Goal: Task Accomplishment & Management: Use online tool/utility

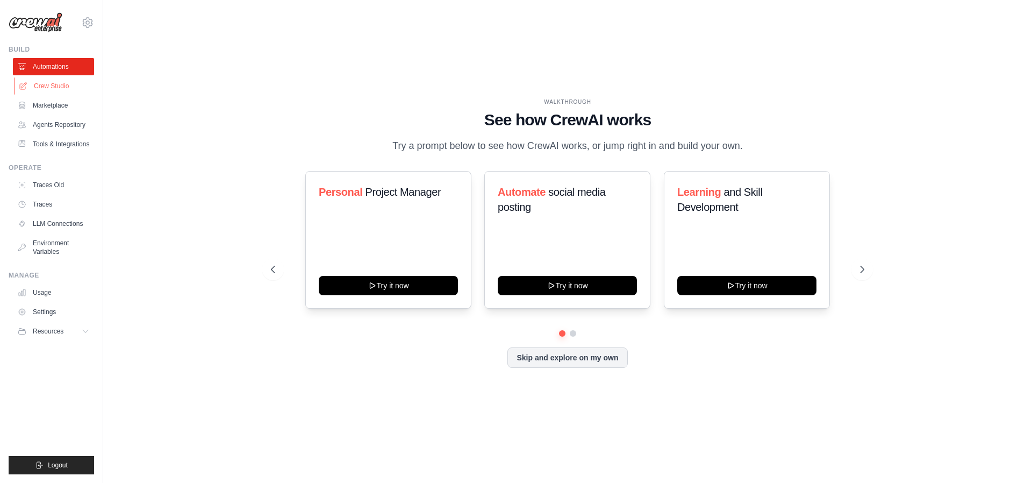
click at [53, 89] on link "Crew Studio" at bounding box center [54, 85] width 81 height 17
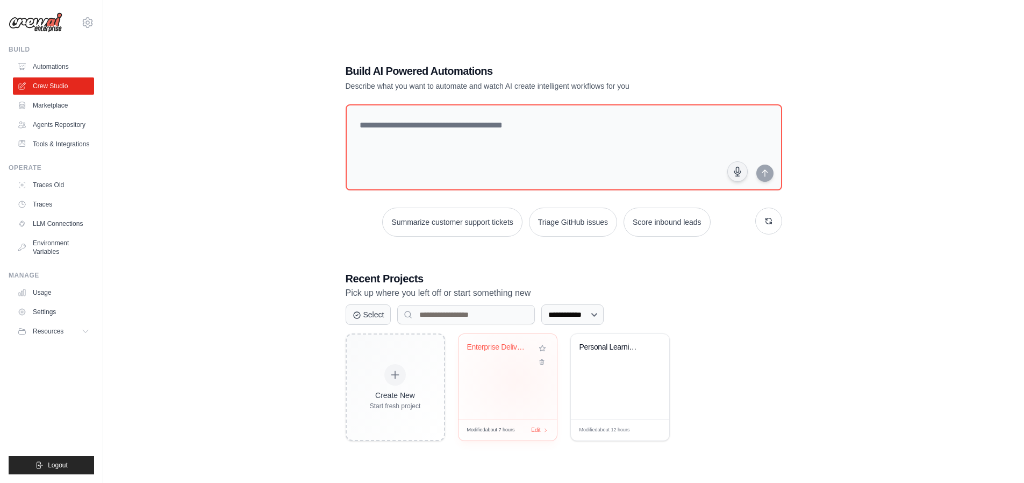
click at [513, 381] on div "Enterprise Delivery Ecosystem Frame..." at bounding box center [508, 376] width 98 height 85
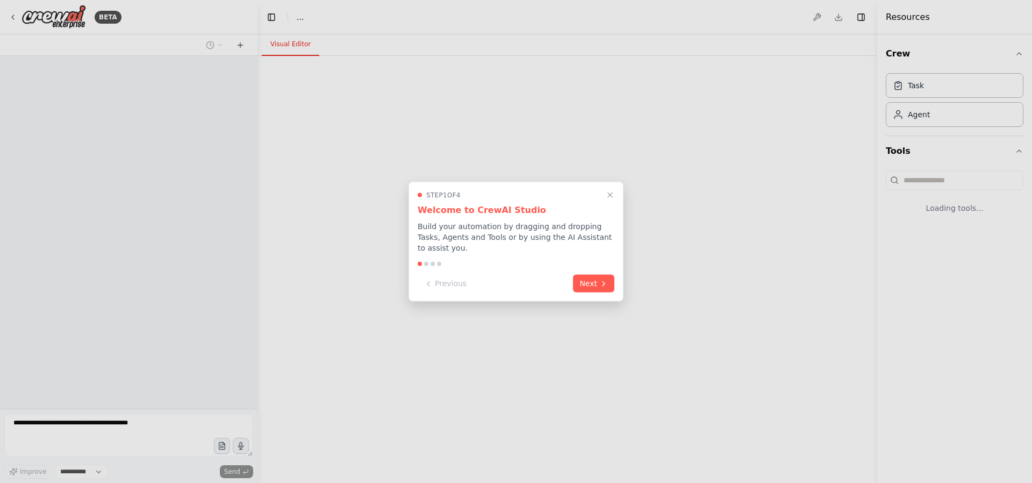
select select "****"
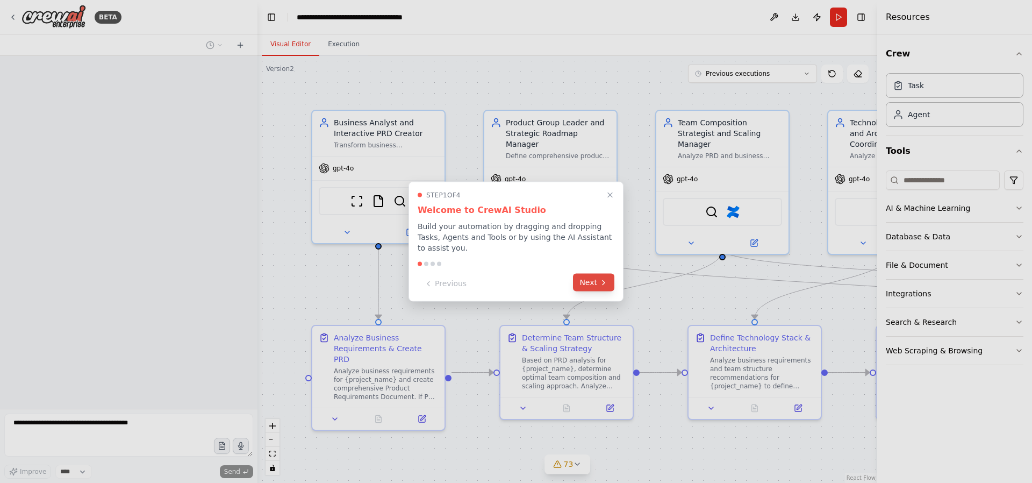
click at [590, 279] on button "Next" at bounding box center [593, 283] width 41 height 18
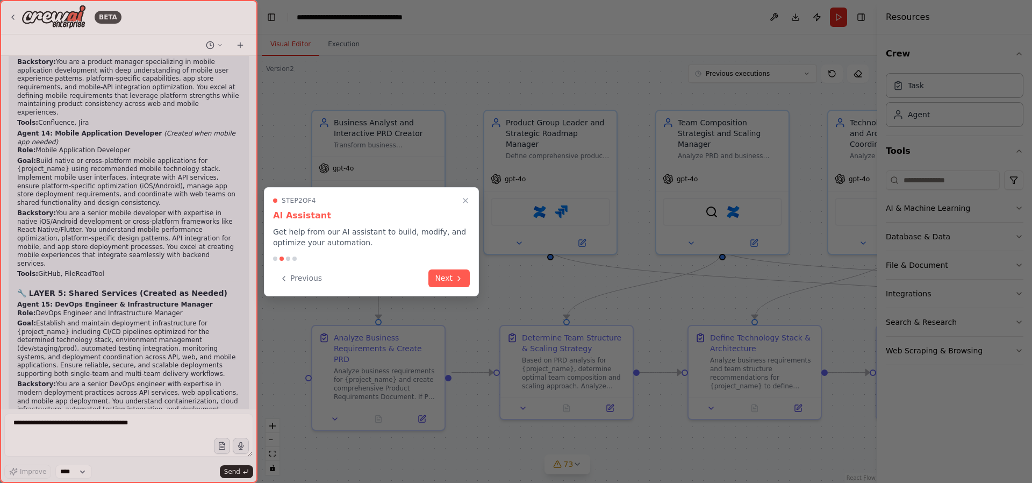
scroll to position [97274, 0]
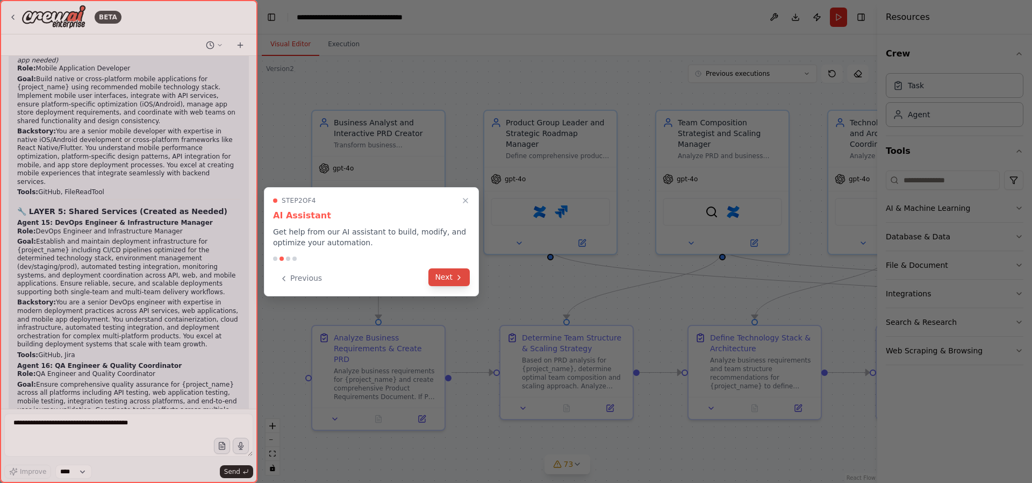
click at [450, 276] on button "Next" at bounding box center [448, 277] width 41 height 18
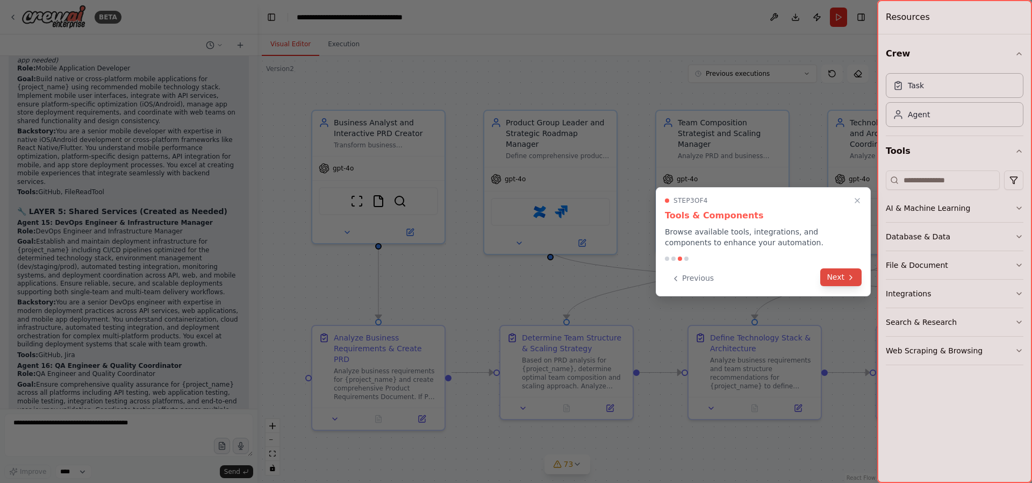
click at [842, 278] on button "Next" at bounding box center [840, 277] width 41 height 18
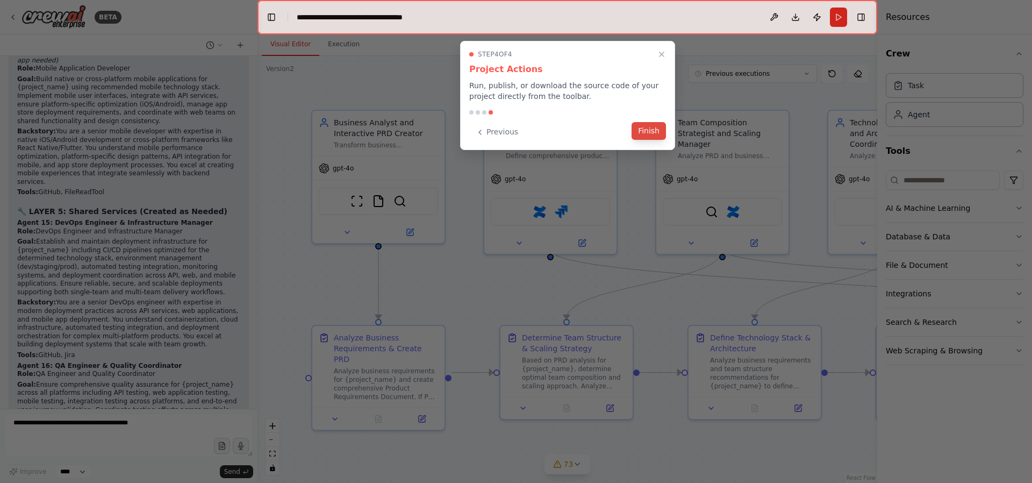
click at [652, 127] on button "Finish" at bounding box center [649, 131] width 34 height 18
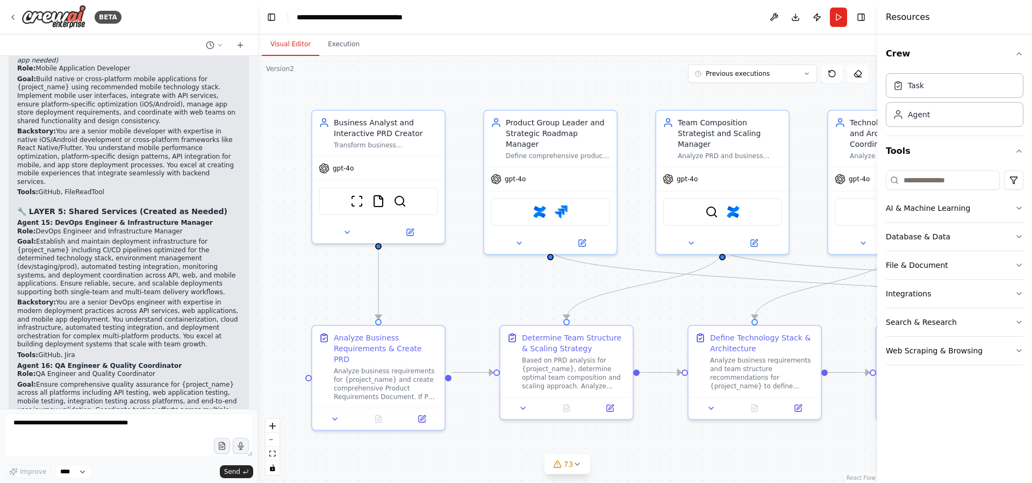
scroll to position [99248, 0]
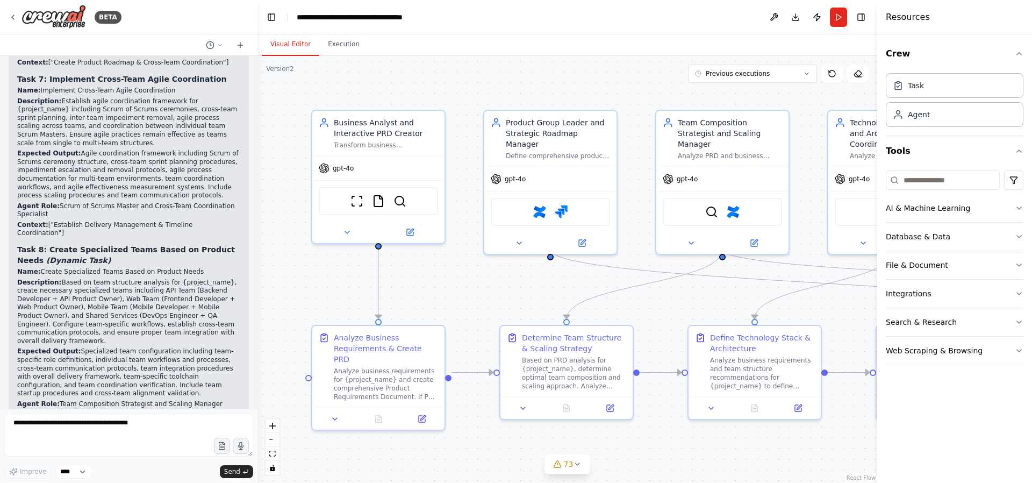
scroll to position [98818, 0]
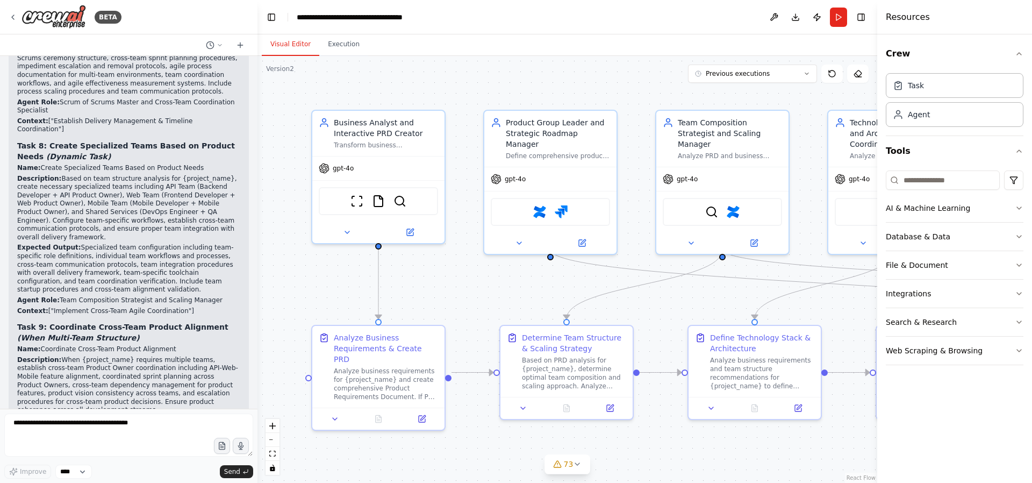
scroll to position [98926, 0]
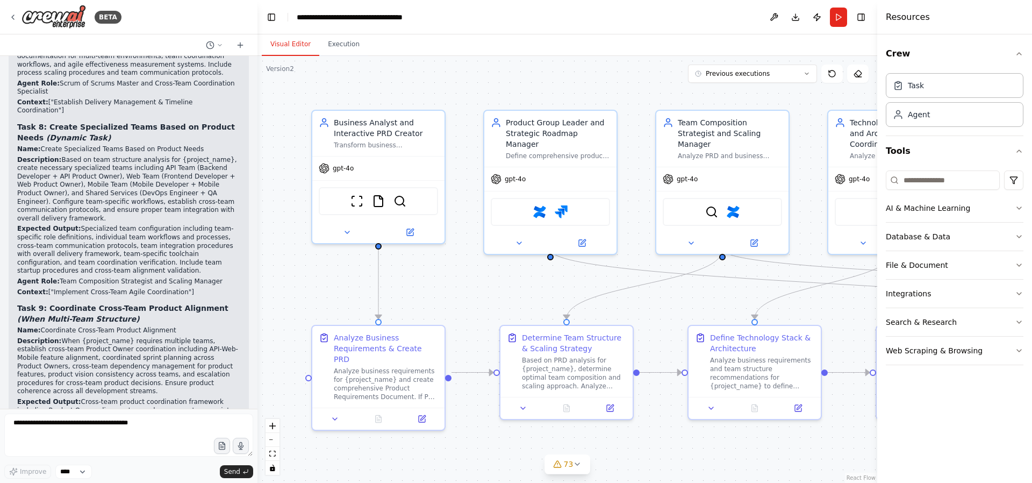
drag, startPoint x: 135, startPoint y: 164, endPoint x: 136, endPoint y: 185, distance: 21.0
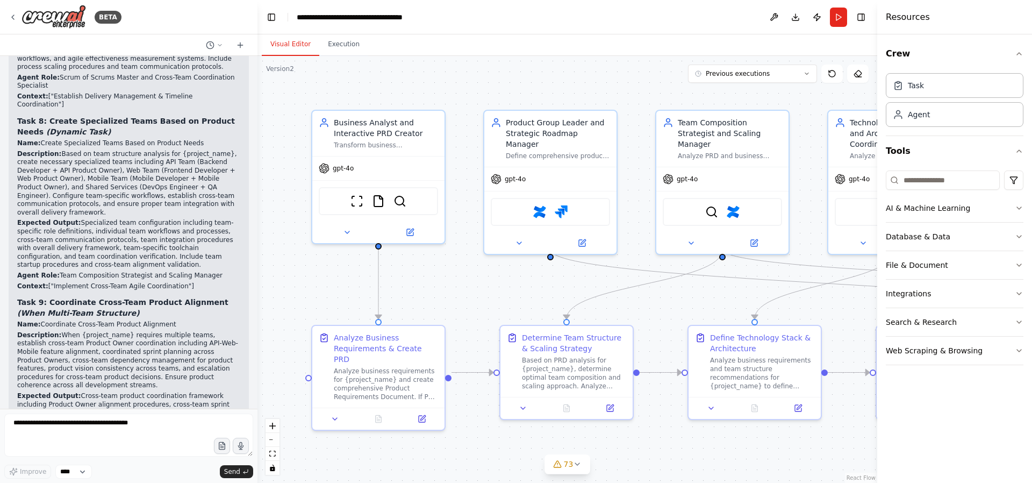
drag, startPoint x: 25, startPoint y: 117, endPoint x: 95, endPoint y: 121, distance: 70.6
drag, startPoint x: 45, startPoint y: 130, endPoint x: 139, endPoint y: 128, distance: 93.6
drag, startPoint x: 37, startPoint y: 142, endPoint x: 155, endPoint y: 142, distance: 118.3
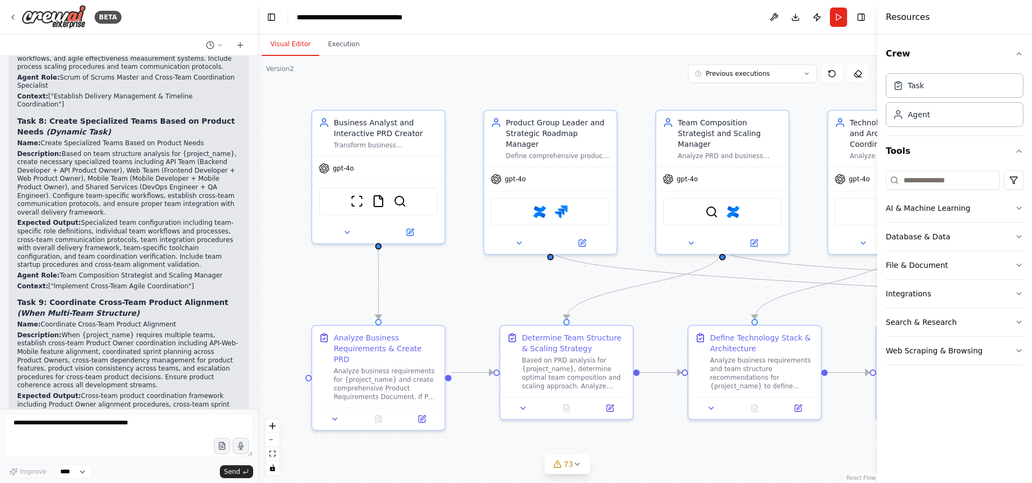
drag, startPoint x: 56, startPoint y: 158, endPoint x: 142, endPoint y: 153, distance: 86.7
drag, startPoint x: 76, startPoint y: 161, endPoint x: 112, endPoint y: 163, distance: 36.1
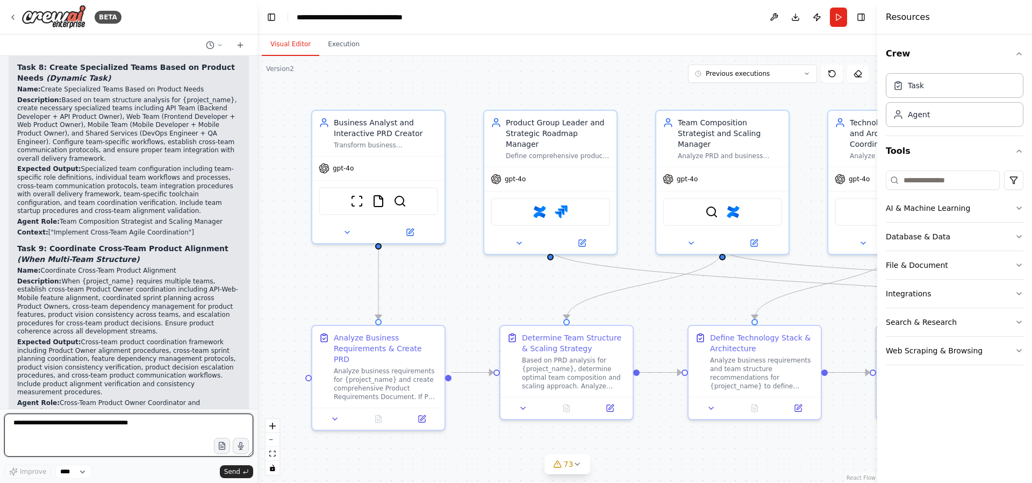
click at [104, 434] on textarea at bounding box center [128, 434] width 249 height 43
type textarea "**********"
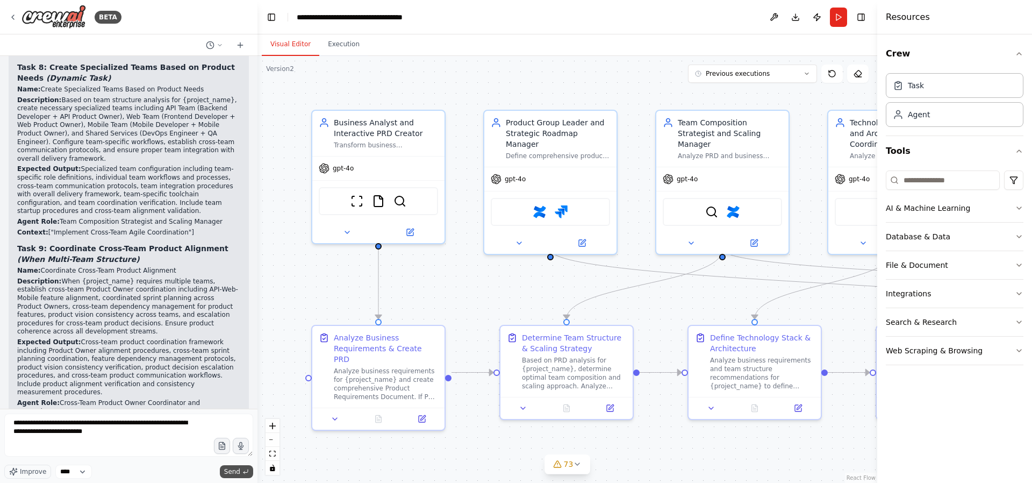
click at [239, 470] on span "Send" at bounding box center [232, 471] width 16 height 9
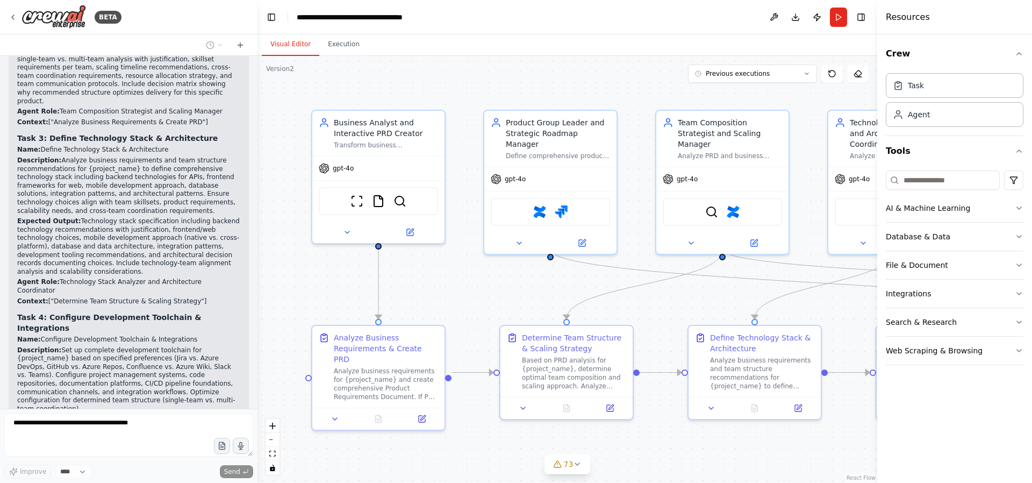
click at [255, 156] on div at bounding box center [255, 241] width 4 height 483
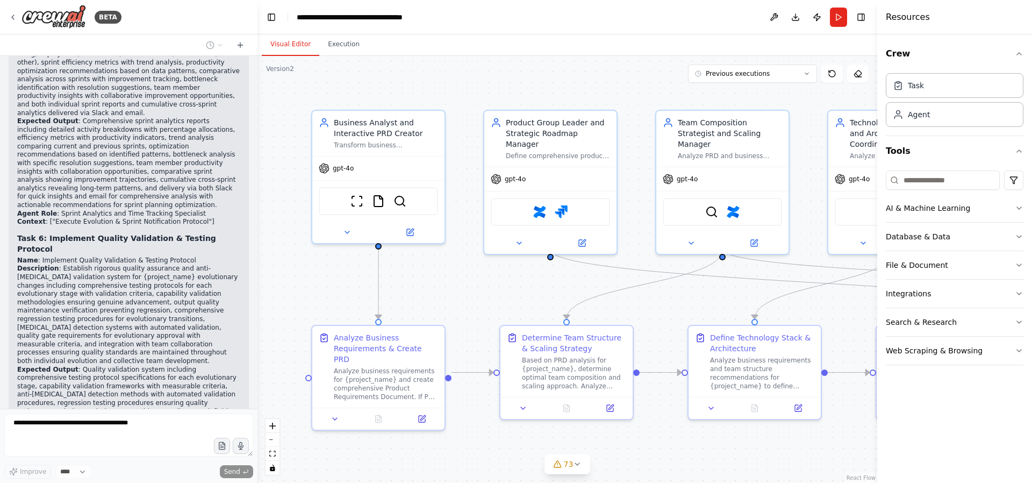
scroll to position [71346, 0]
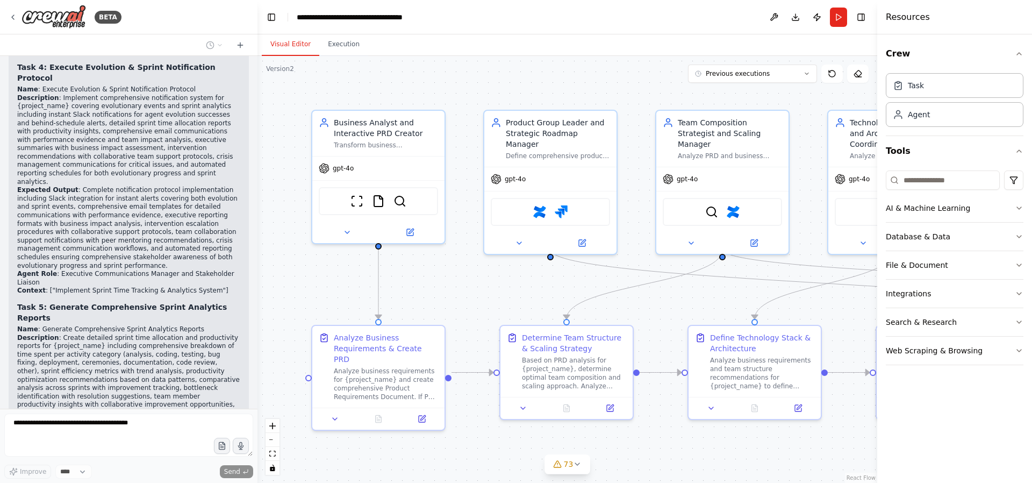
click at [249, 131] on div "can I automate a scrum team? a team where I am the product owner (PO) defining …" at bounding box center [129, 232] width 258 height 353
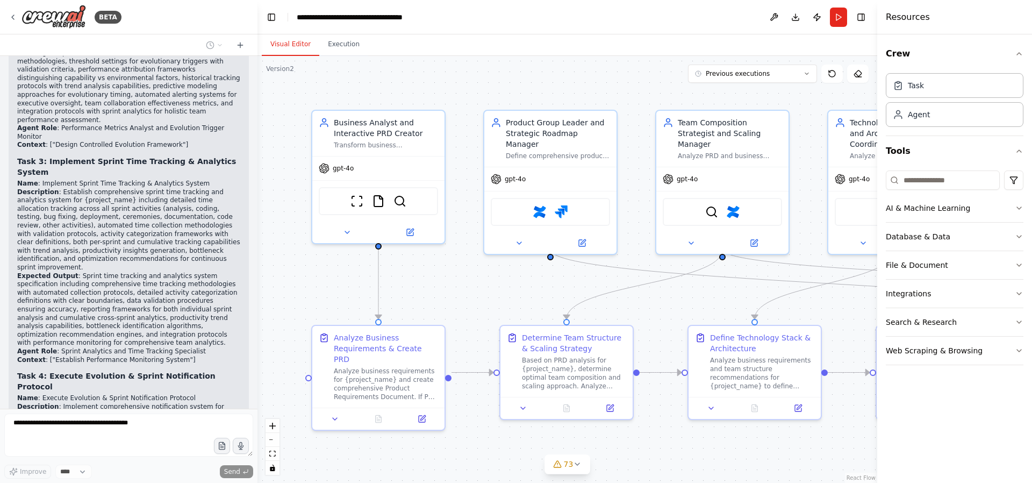
scroll to position [70729, 0]
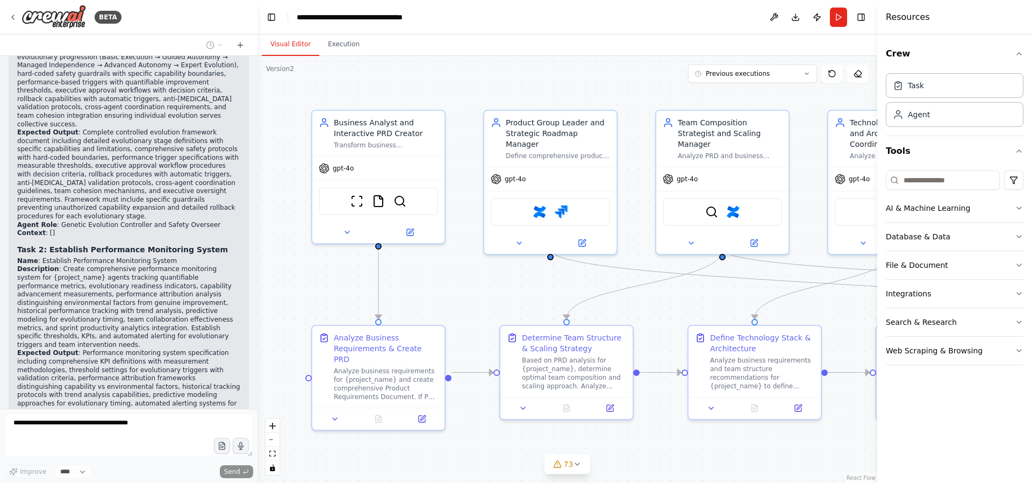
click at [255, 324] on div "BETA can I automate a scrum team? a team where I am the product owner (PO) defi…" at bounding box center [516, 241] width 1032 height 483
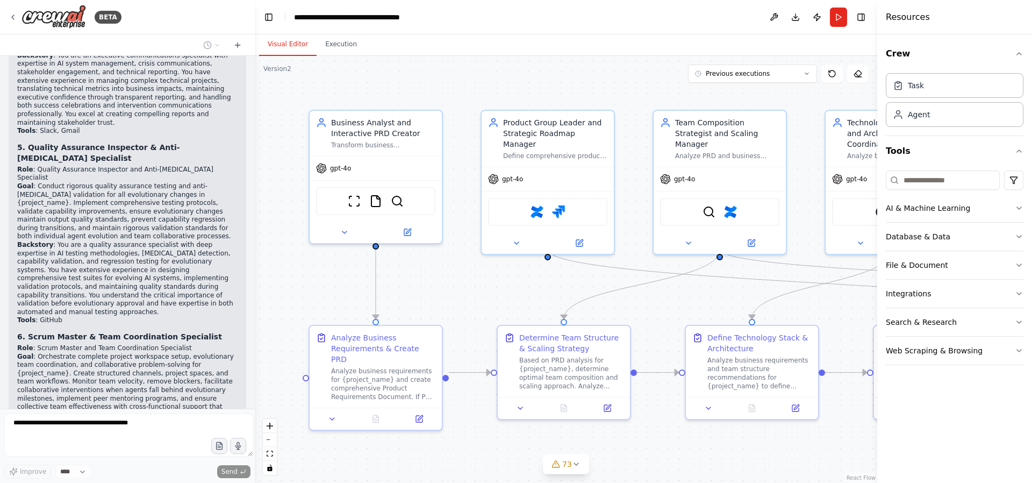
scroll to position [71140, 0]
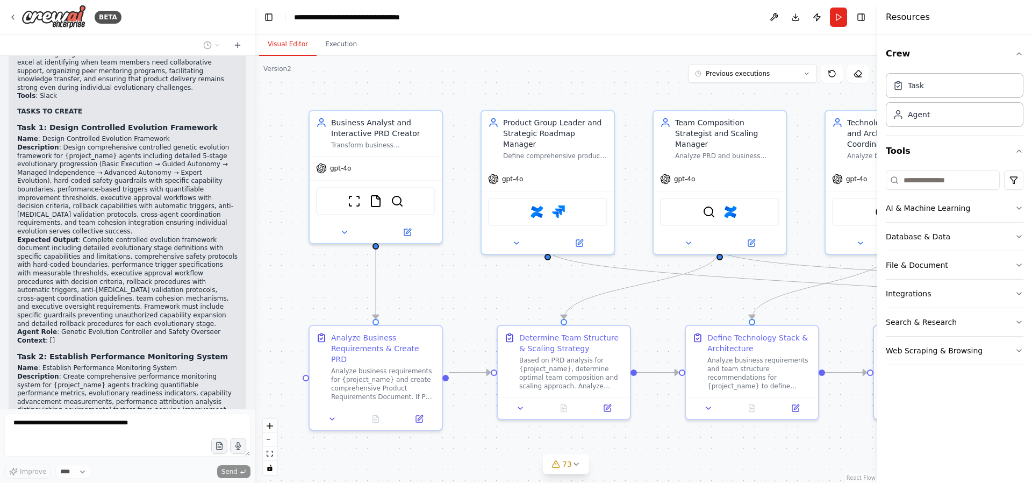
click at [251, 327] on div at bounding box center [253, 241] width 4 height 483
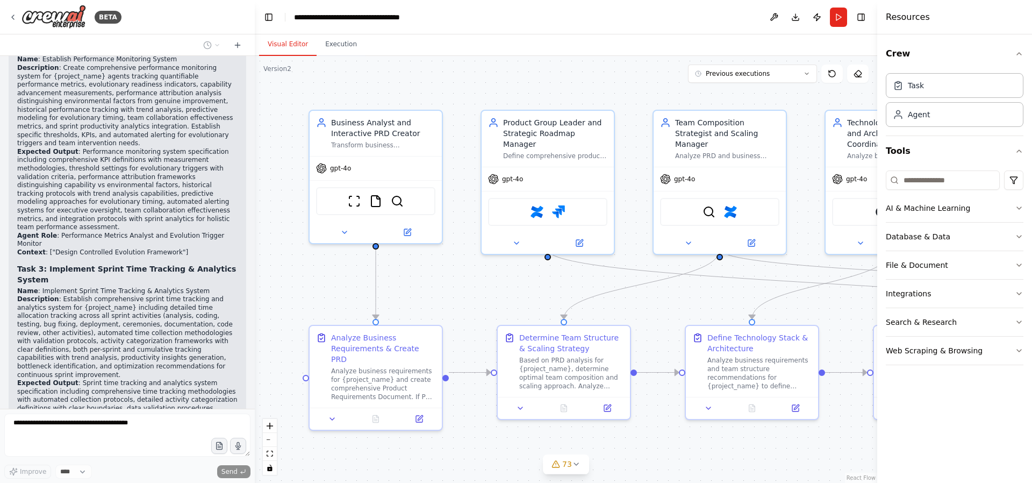
click at [252, 155] on div at bounding box center [253, 241] width 4 height 483
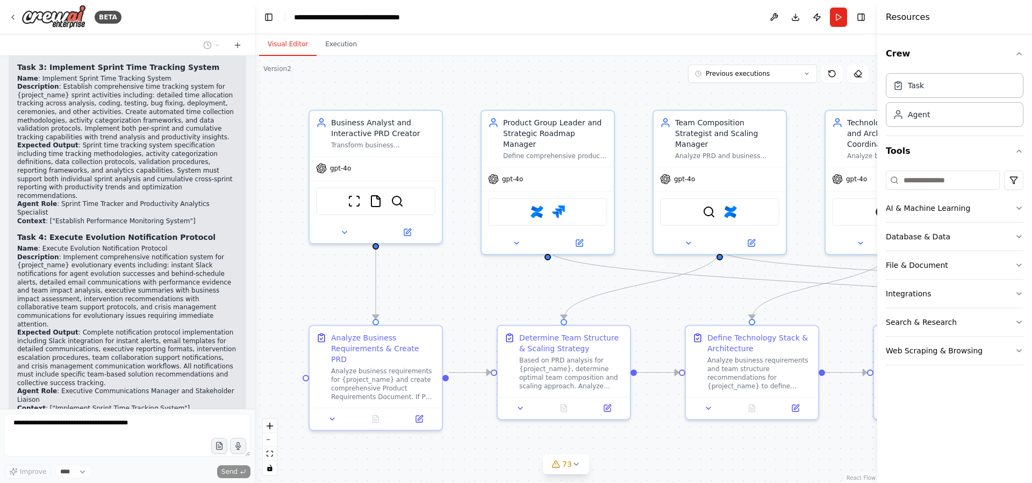
scroll to position [66820, 0]
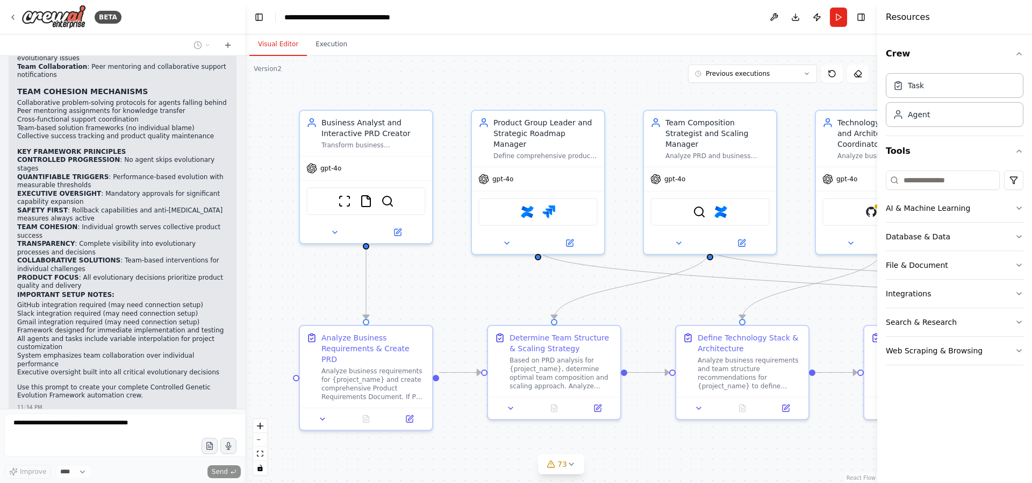
drag, startPoint x: 251, startPoint y: 284, endPoint x: 245, endPoint y: 385, distance: 100.7
click at [245, 385] on div "BETA can I automate a scrum team? a team where I am the product owner (PO) defi…" at bounding box center [516, 241] width 1032 height 483
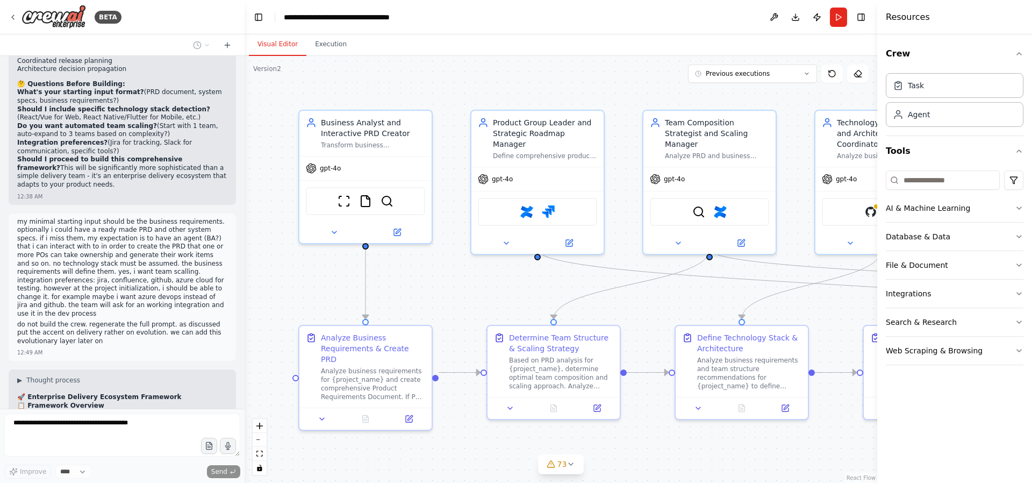
scroll to position [102783, 0]
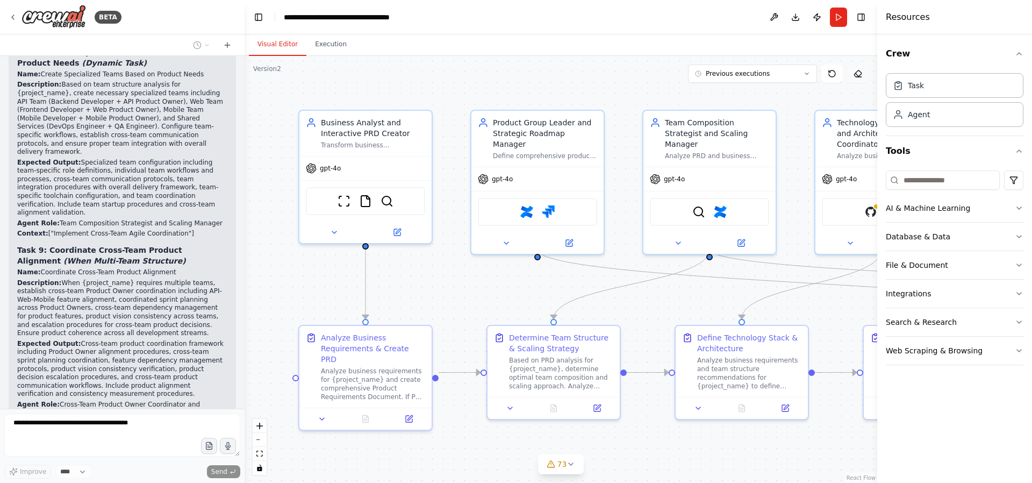
click at [859, 74] on icon at bounding box center [858, 73] width 9 height 9
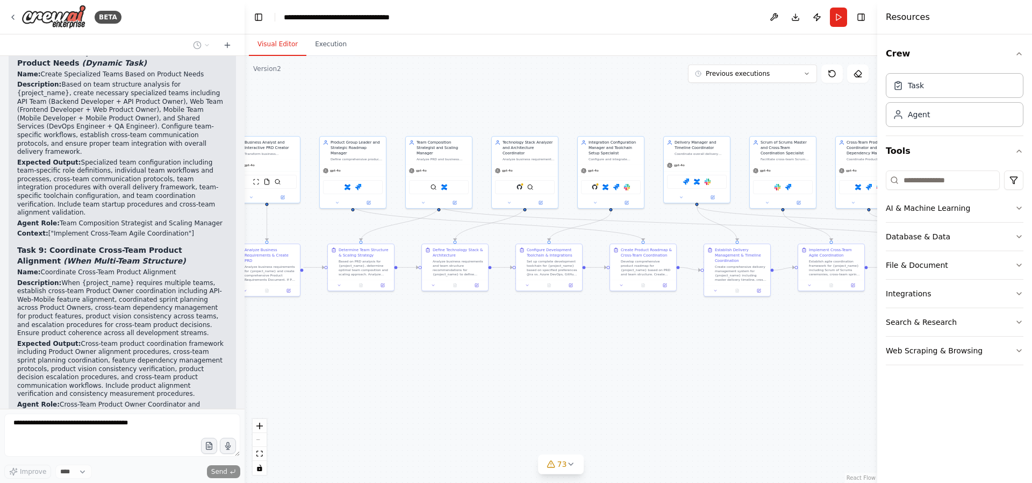
drag, startPoint x: 682, startPoint y: 305, endPoint x: 548, endPoint y: 324, distance: 135.8
click at [548, 324] on div ".deletable-edge-delete-btn { width: 20px; height: 20px; border: 0px solid #ffff…" at bounding box center [561, 269] width 633 height 427
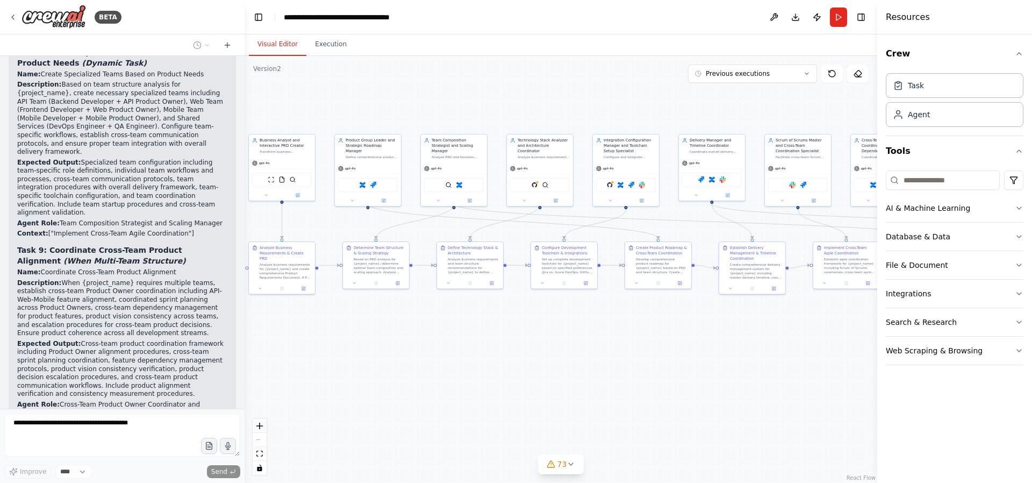
drag, startPoint x: 559, startPoint y: 327, endPoint x: 574, endPoint y: 325, distance: 15.2
click at [574, 325] on div ".deletable-edge-delete-btn { width: 20px; height: 20px; border: 0px solid #ffff…" at bounding box center [561, 269] width 633 height 427
click at [814, 19] on button "Publish" at bounding box center [817, 17] width 17 height 19
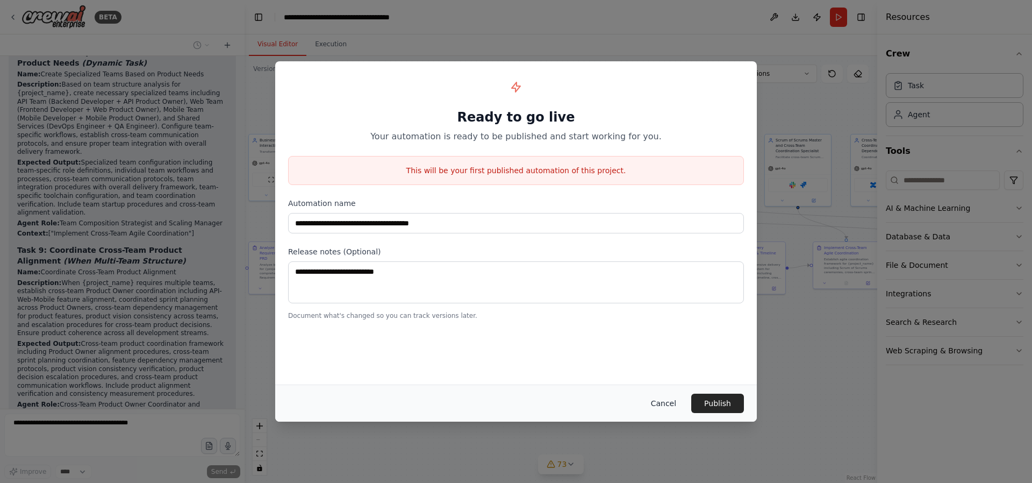
click at [662, 406] on button "Cancel" at bounding box center [663, 403] width 42 height 19
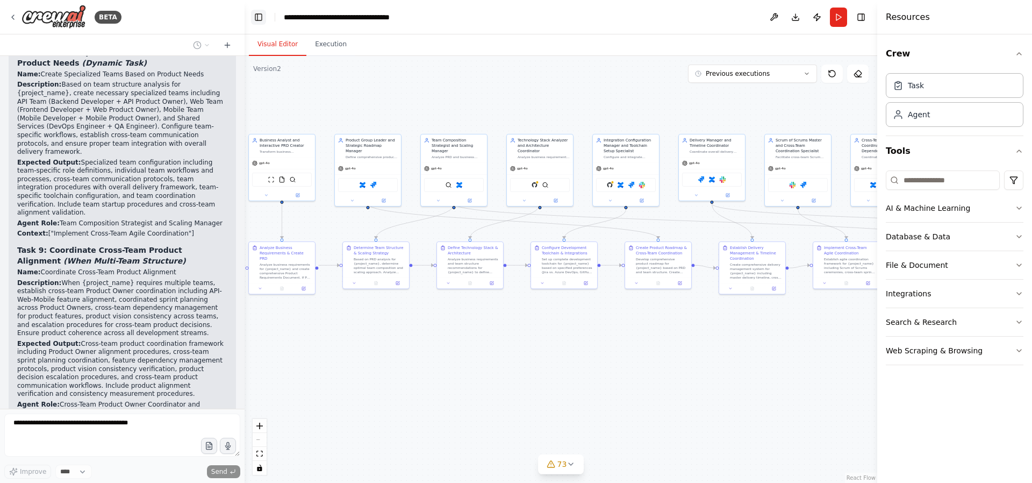
click at [258, 18] on button "Toggle Left Sidebar" at bounding box center [258, 17] width 15 height 15
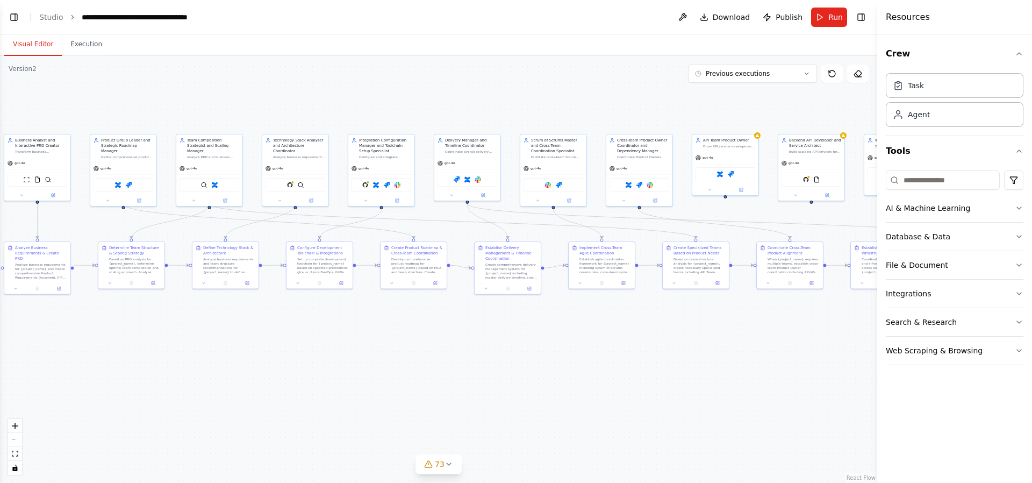
click at [18, 16] on button "Toggle Left Sidebar" at bounding box center [13, 17] width 15 height 15
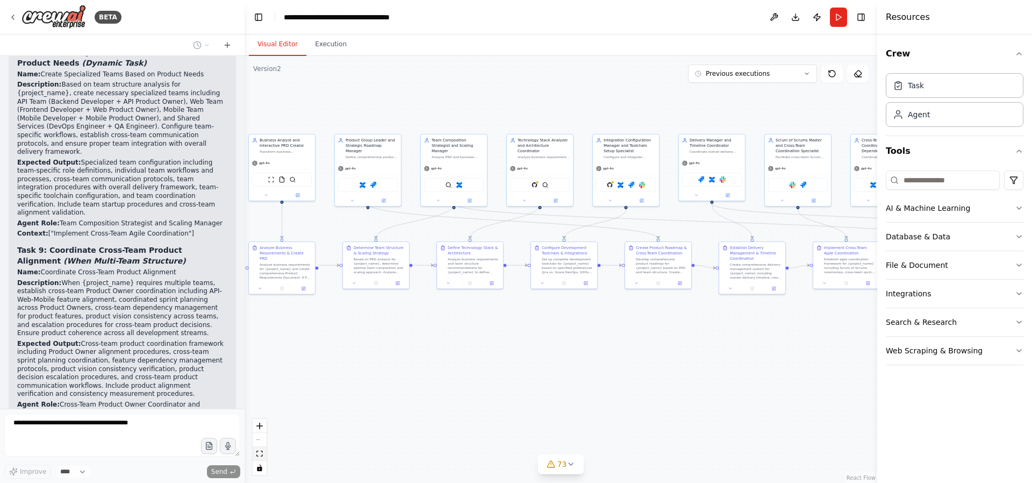
click at [259, 454] on icon "fit view" at bounding box center [259, 453] width 6 height 6
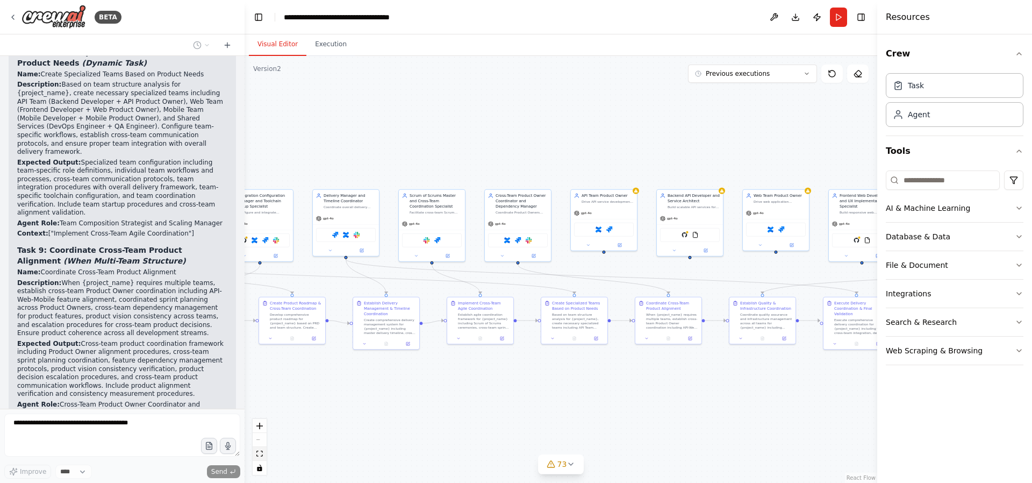
click at [259, 454] on icon "fit view" at bounding box center [259, 453] width 6 height 6
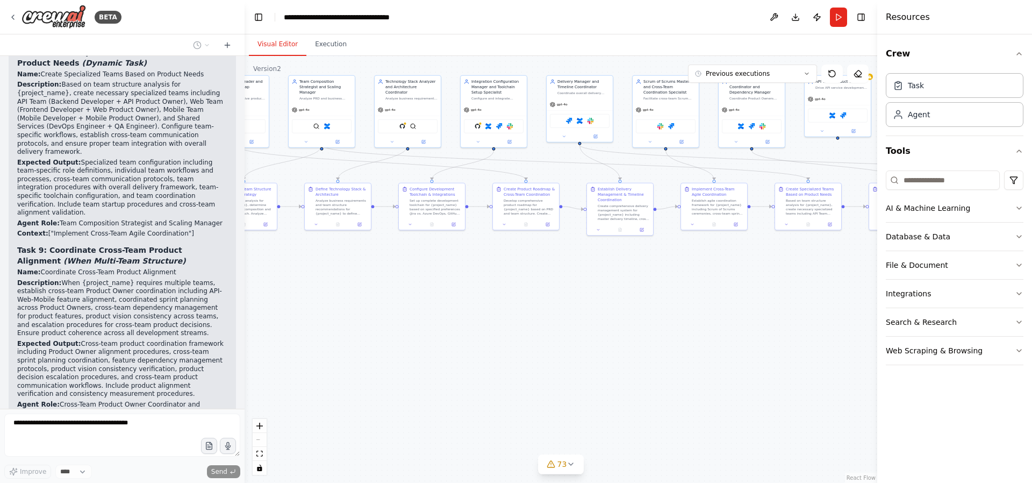
drag, startPoint x: 480, startPoint y: 402, endPoint x: 754, endPoint y: 288, distance: 296.4
click at [754, 288] on div ".deletable-edge-delete-btn { width: 20px; height: 20px; border: 0px solid #ffff…" at bounding box center [561, 269] width 633 height 427
click at [570, 464] on icon at bounding box center [571, 464] width 4 height 2
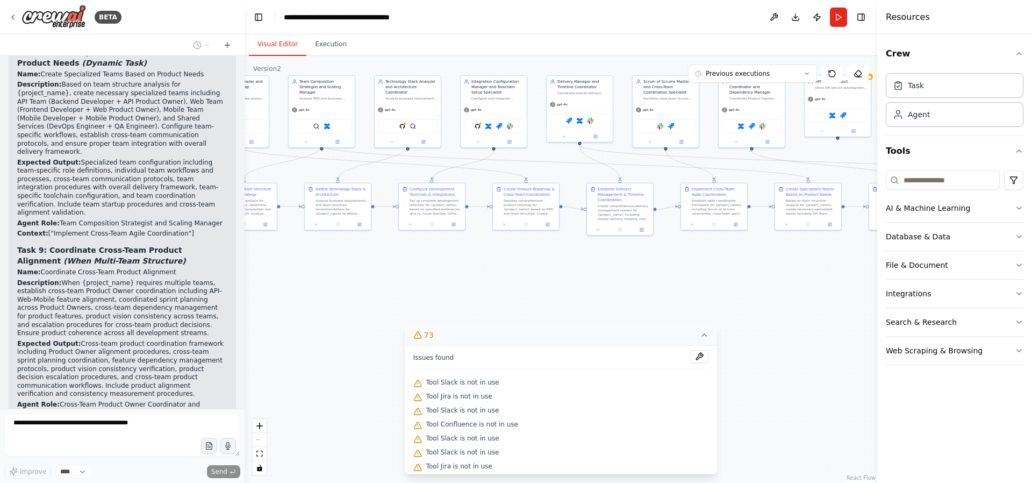
click at [351, 369] on div ".deletable-edge-delete-btn { width: 20px; height: 20px; border: 0px solid #ffff…" at bounding box center [561, 269] width 633 height 427
click at [702, 334] on icon at bounding box center [704, 335] width 4 height 2
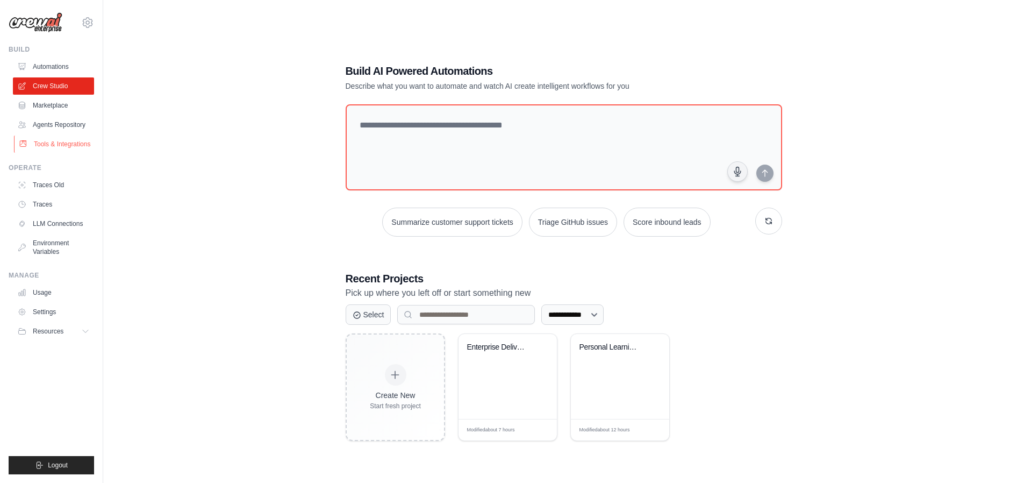
click at [59, 147] on link "Tools & Integrations" at bounding box center [54, 143] width 81 height 17
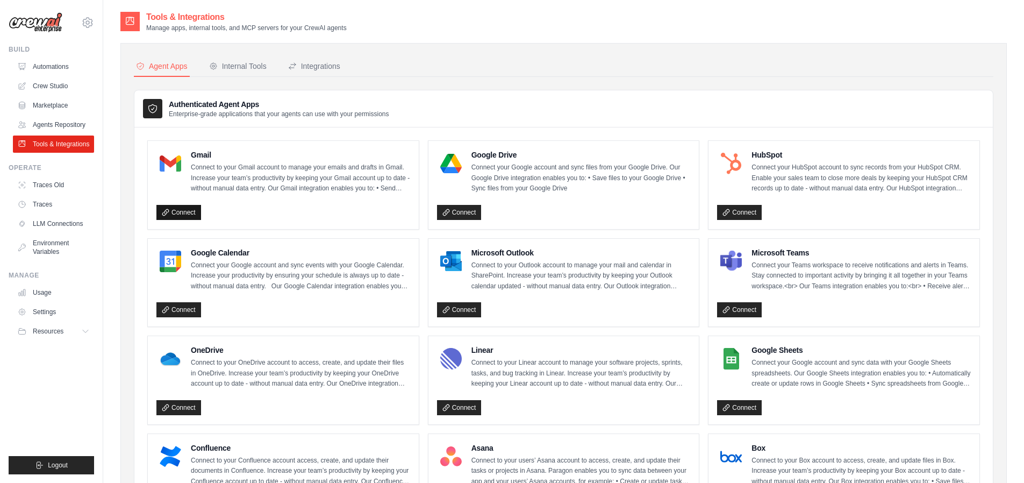
click at [179, 217] on link "Connect" at bounding box center [178, 212] width 45 height 15
click at [463, 311] on link "Connect" at bounding box center [459, 309] width 45 height 15
click at [313, 65] on div "Integrations" at bounding box center [314, 66] width 52 height 11
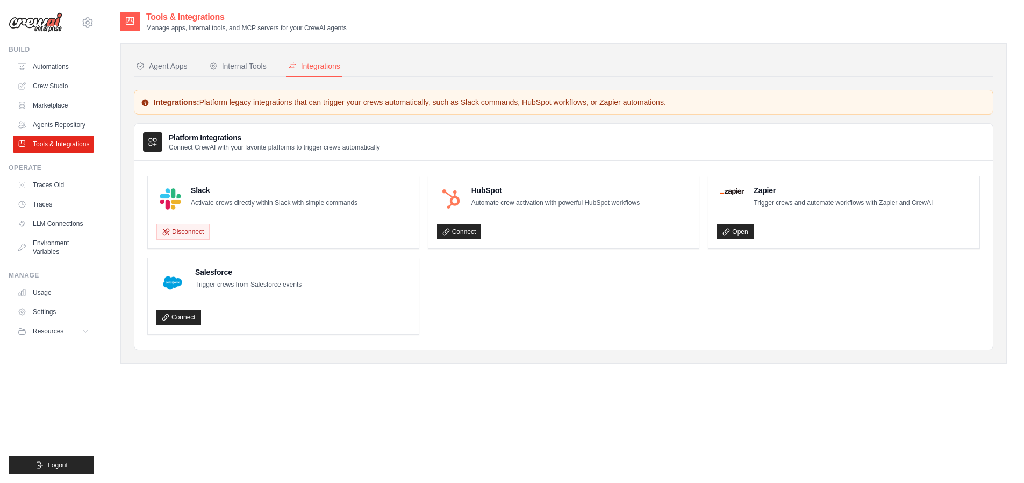
click at [210, 148] on p "Connect CrewAI with your favorite platforms to trigger crews automatically" at bounding box center [274, 147] width 211 height 9
click at [226, 147] on p "Connect CrewAI with your favorite platforms to trigger crews automatically" at bounding box center [274, 147] width 211 height 9
click at [172, 69] on div "Agent Apps" at bounding box center [162, 66] width 52 height 11
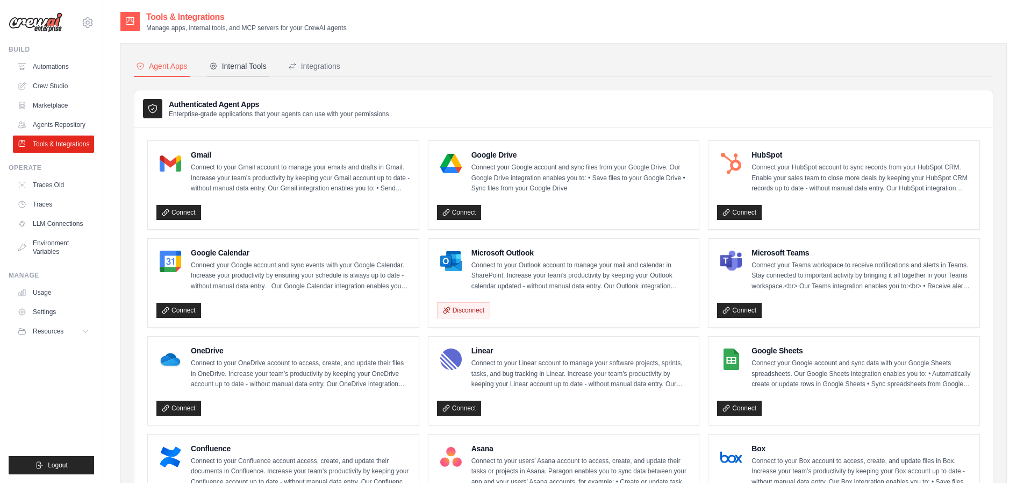
click at [245, 71] on button "Internal Tools" at bounding box center [238, 66] width 62 height 20
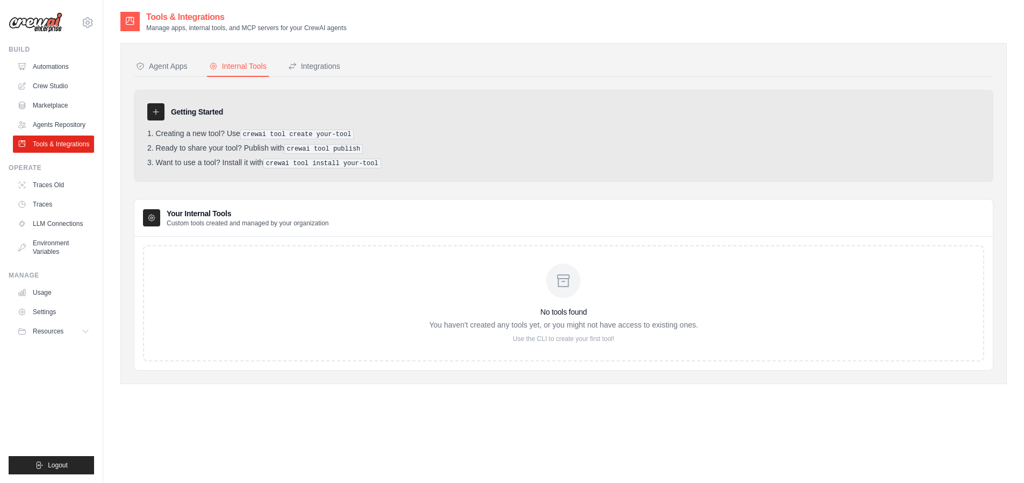
click at [318, 134] on pre "crewai tool create your-tool" at bounding box center [297, 135] width 114 height 10
click at [273, 154] on ol "Creating a new tool? Use crewai tool create your-tool Ready to share your tool?…" at bounding box center [563, 148] width 833 height 39
click at [222, 209] on h3 "Your Internal Tools" at bounding box center [248, 213] width 162 height 11
click at [482, 321] on p "You haven't created any tools yet, or you might not have access to existing one…" at bounding box center [563, 324] width 269 height 11
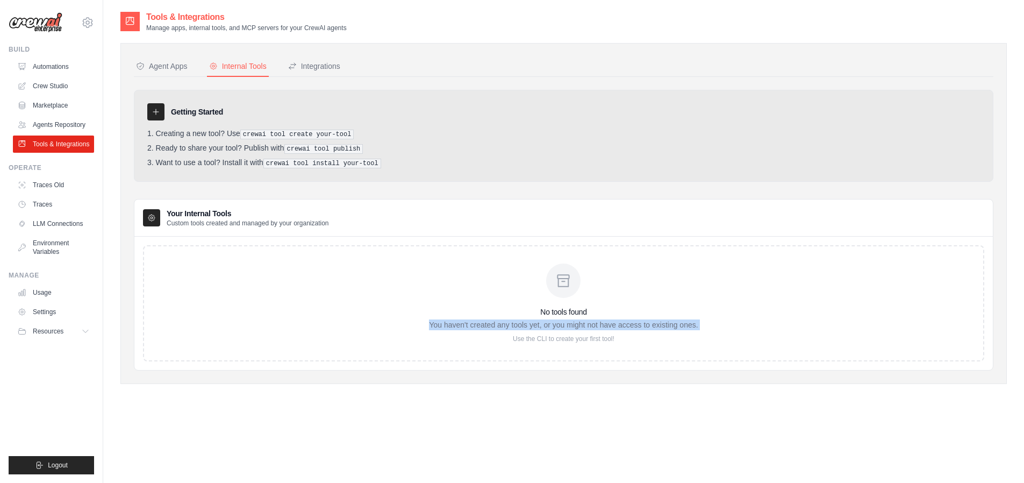
drag, startPoint x: 482, startPoint y: 321, endPoint x: 544, endPoint y: 325, distance: 61.4
click at [485, 323] on p "You haven't created any tools yet, or you might not have access to existing one…" at bounding box center [563, 324] width 269 height 11
click at [544, 325] on p "You haven't created any tools yet, or you might not have access to existing one…" at bounding box center [563, 324] width 269 height 11
click at [605, 328] on p "You haven't created any tools yet, or you might not have access to existing one…" at bounding box center [563, 324] width 269 height 11
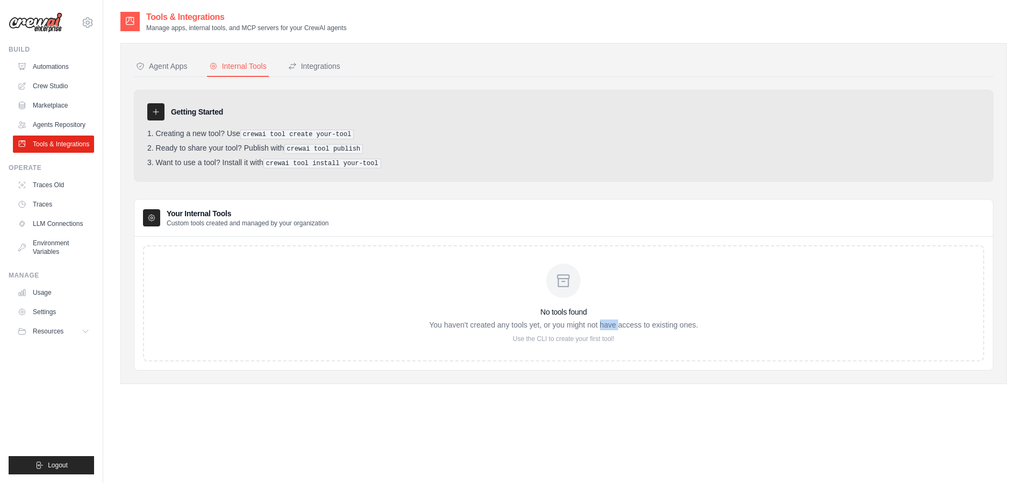
click at [605, 328] on p "You haven't created any tools yet, or you might not have access to existing one…" at bounding box center [563, 324] width 269 height 11
click at [568, 328] on p "You haven't created any tools yet, or you might not have access to existing one…" at bounding box center [563, 324] width 269 height 11
click at [174, 63] on div "Agent Apps" at bounding box center [162, 66] width 52 height 11
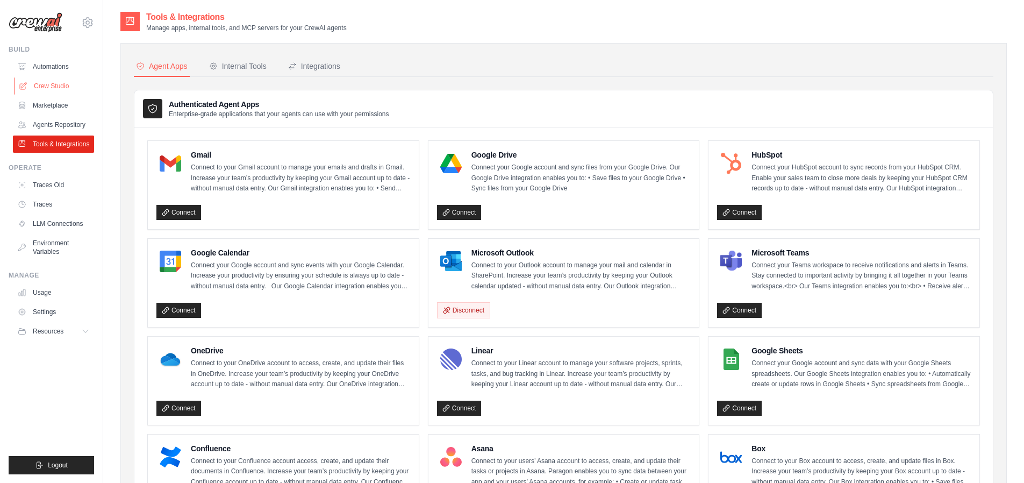
click at [53, 88] on link "Crew Studio" at bounding box center [54, 85] width 81 height 17
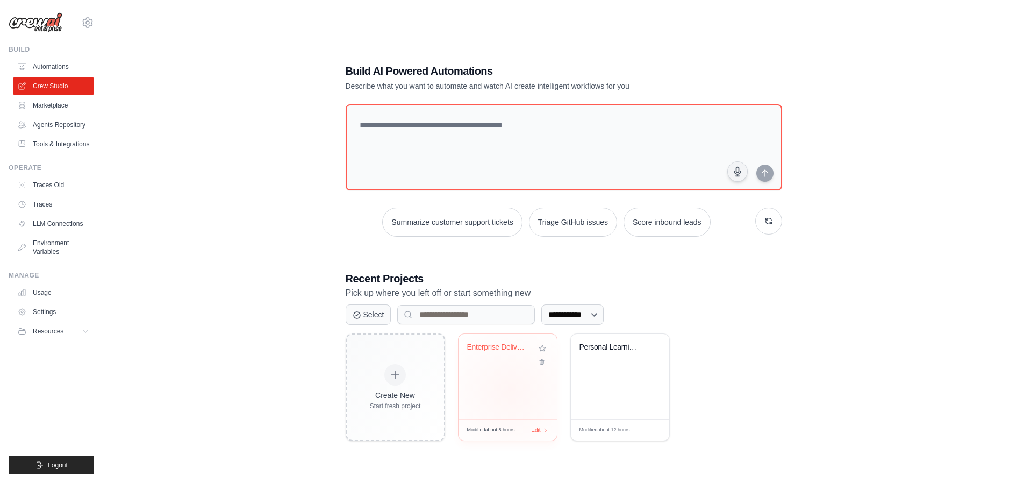
click at [510, 391] on div "Enterprise Delivery Ecosystem Frame..." at bounding box center [508, 376] width 98 height 85
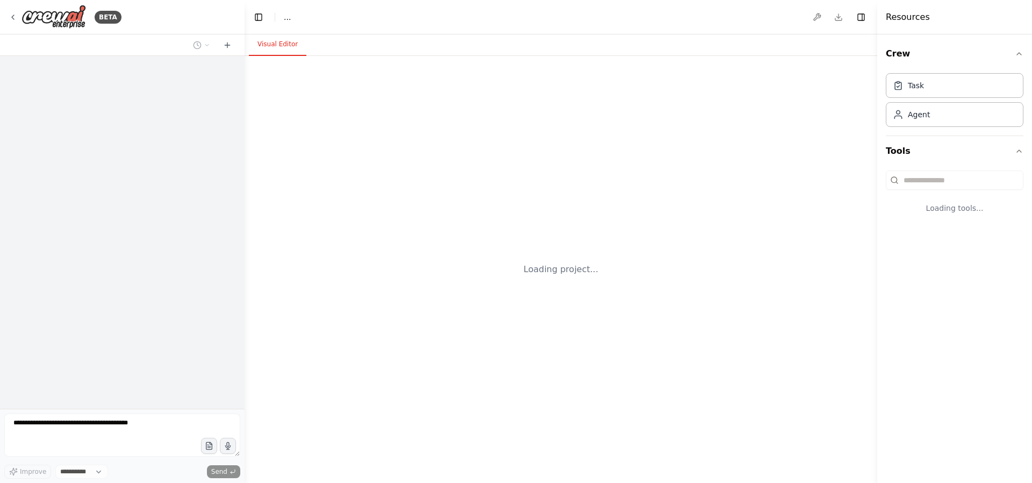
select select "****"
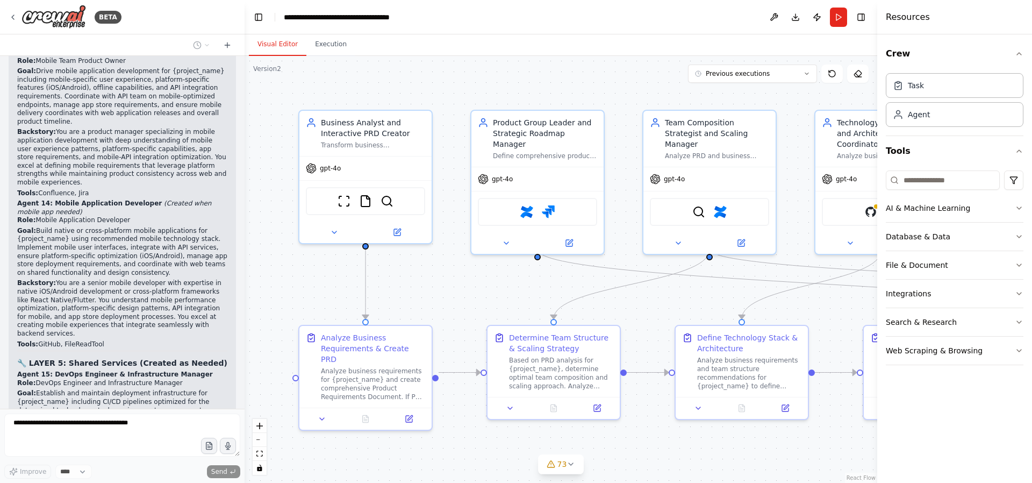
scroll to position [102783, 0]
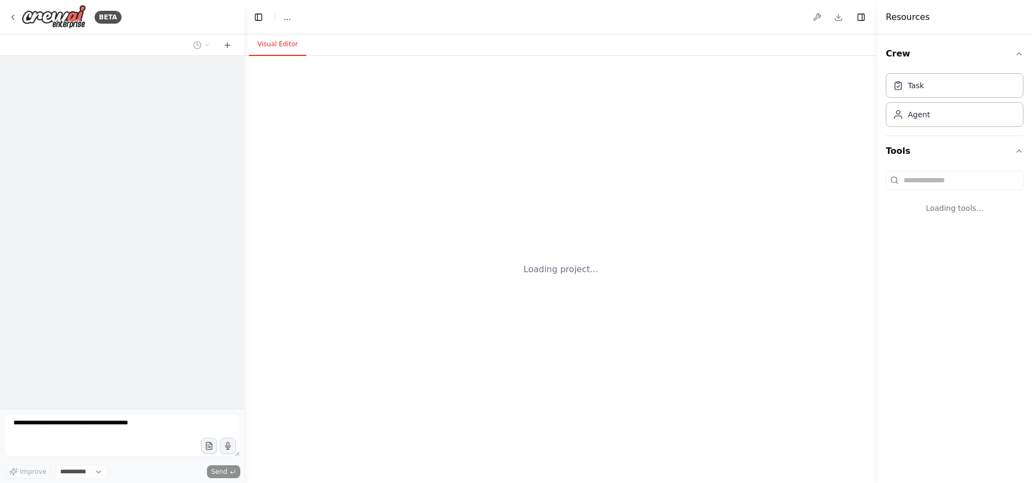
select select "****"
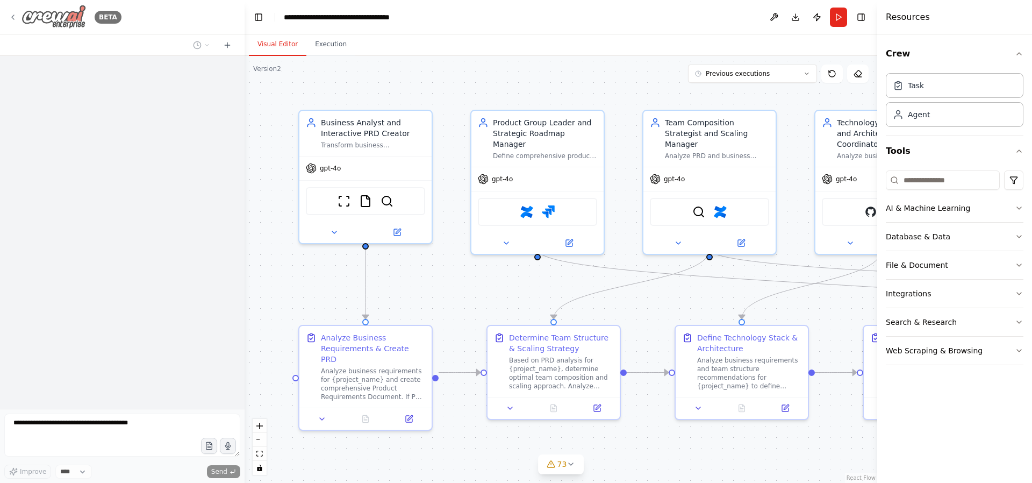
click at [56, 15] on img at bounding box center [54, 17] width 65 height 24
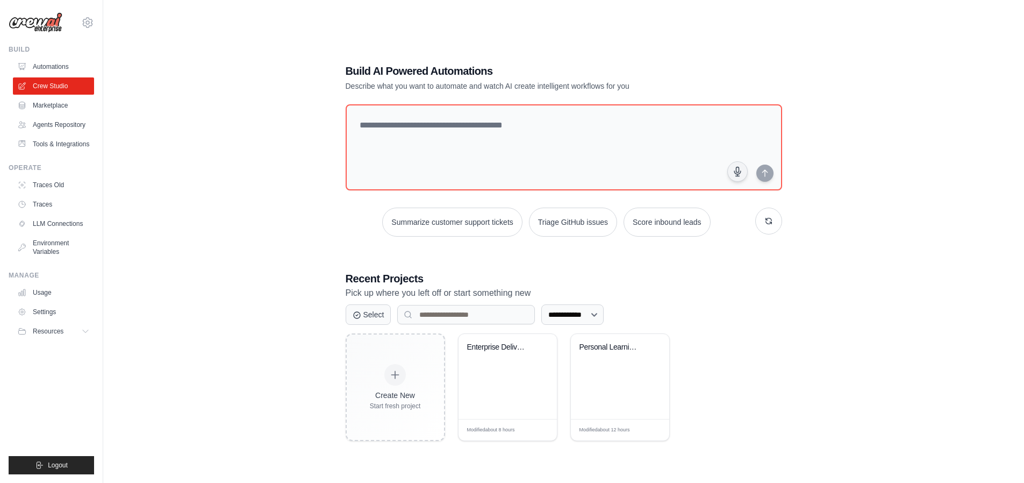
click at [51, 142] on link "Tools & Integrations" at bounding box center [53, 143] width 81 height 17
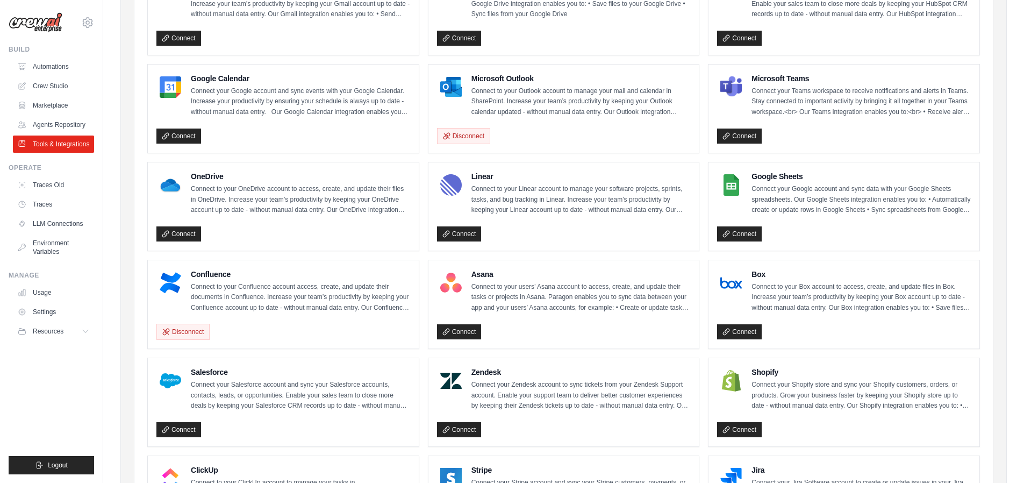
scroll to position [56, 0]
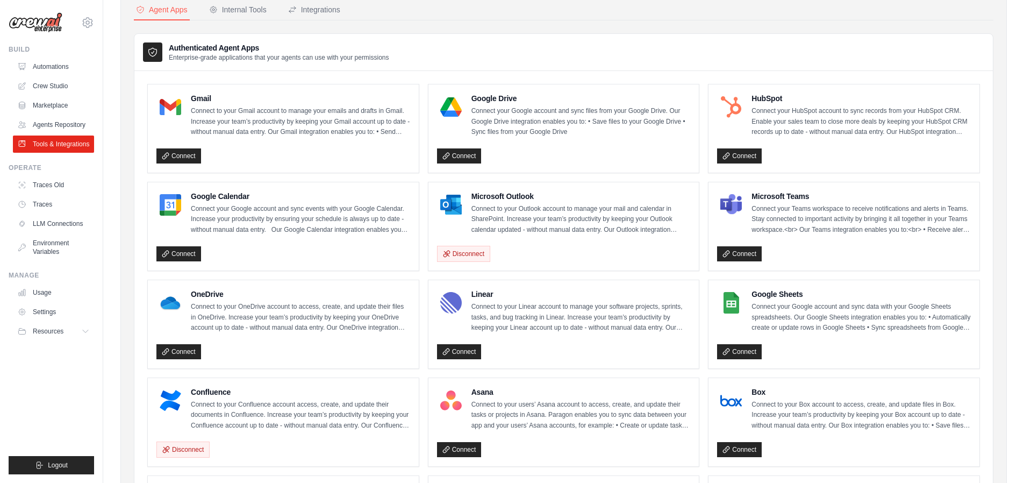
click at [513, 201] on h4 "Microsoft Outlook" at bounding box center [580, 196] width 219 height 11
click at [508, 120] on p "Connect your Google account and sync files from your Google Drive. Our Google D…" at bounding box center [580, 122] width 219 height 32
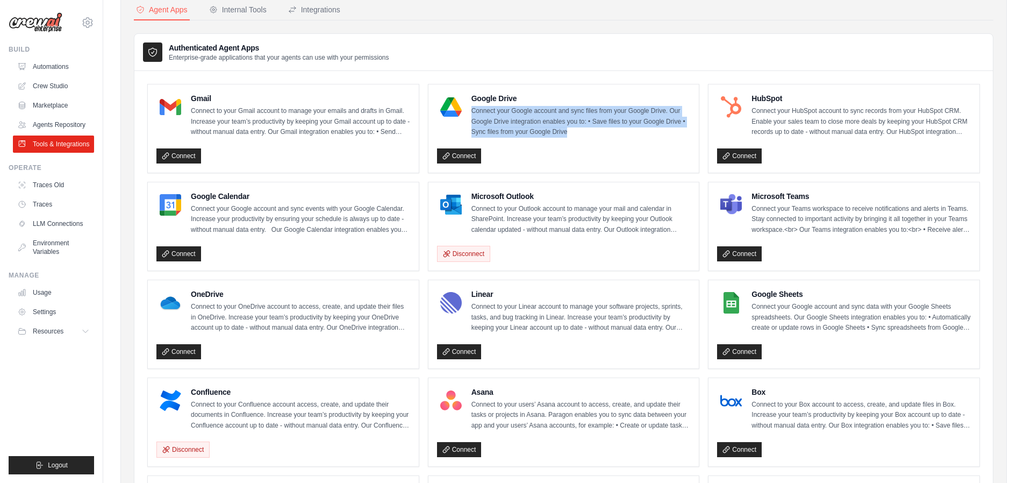
click at [508, 120] on p "Connect your Google account and sync files from your Google Drive. Our Google D…" at bounding box center [580, 122] width 219 height 32
click at [599, 109] on p "Connect your Google account and sync files from your Google Drive. Our Google D…" at bounding box center [580, 122] width 219 height 32
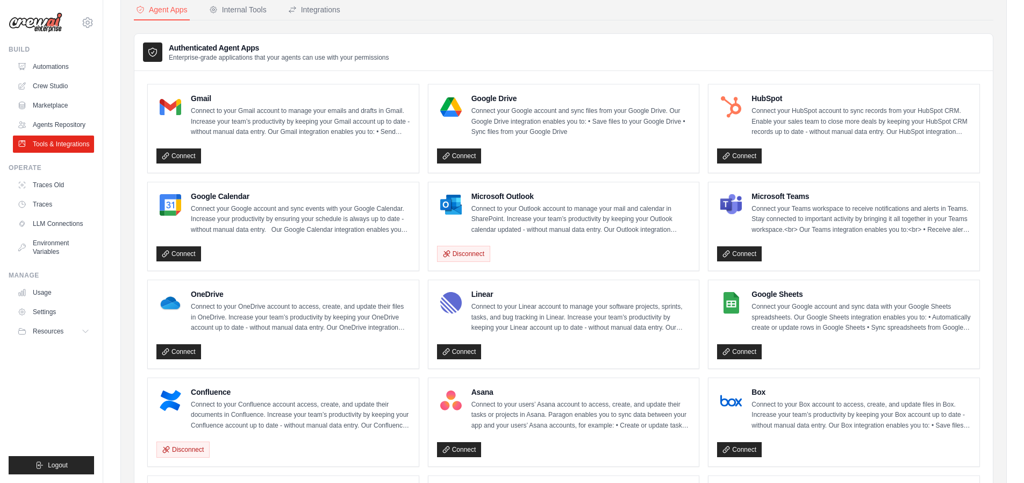
click at [519, 104] on div "Google Drive Connect your Google account and sync files from your Google Drive.…" at bounding box center [580, 115] width 219 height 45
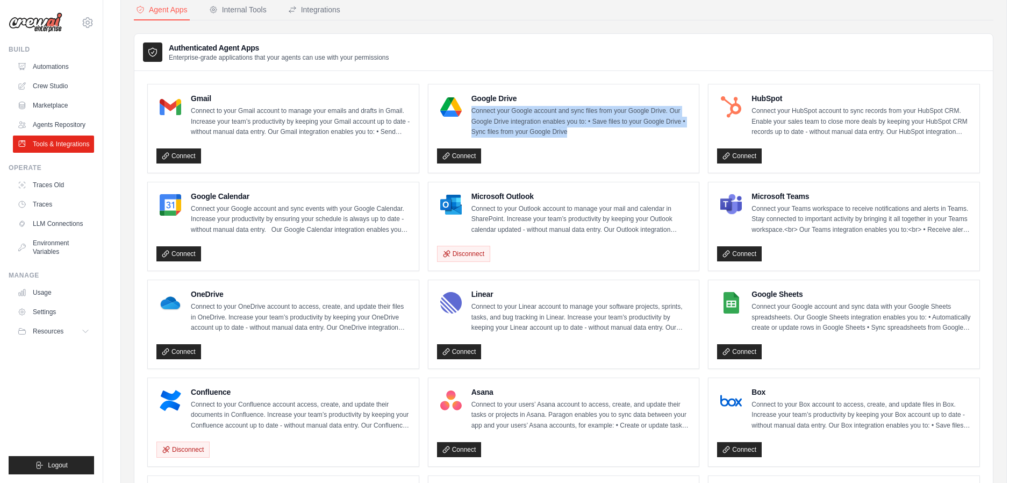
click at [519, 104] on div "Google Drive Connect your Google account and sync files from your Google Drive.…" at bounding box center [580, 115] width 219 height 45
click at [574, 107] on p "Connect your Google account and sync files from your Google Drive. Our Google D…" at bounding box center [580, 122] width 219 height 32
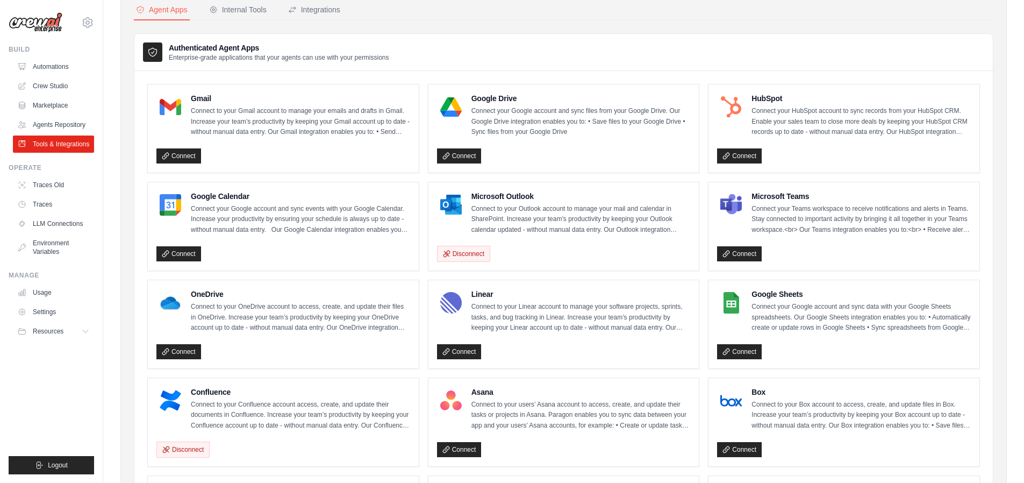
click at [532, 113] on p "Connect your Google account and sync files from your Google Drive. Our Google D…" at bounding box center [580, 122] width 219 height 32
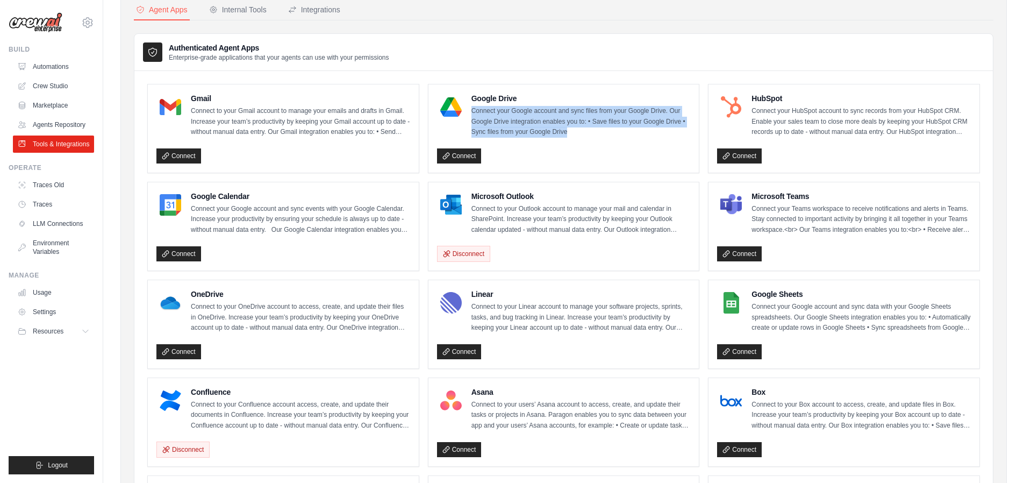
click at [532, 113] on p "Connect your Google account and sync files from your Google Drive. Our Google D…" at bounding box center [580, 122] width 219 height 32
click at [516, 113] on p "Connect your Google account and sync files from your Google Drive. Our Google D…" at bounding box center [580, 122] width 219 height 32
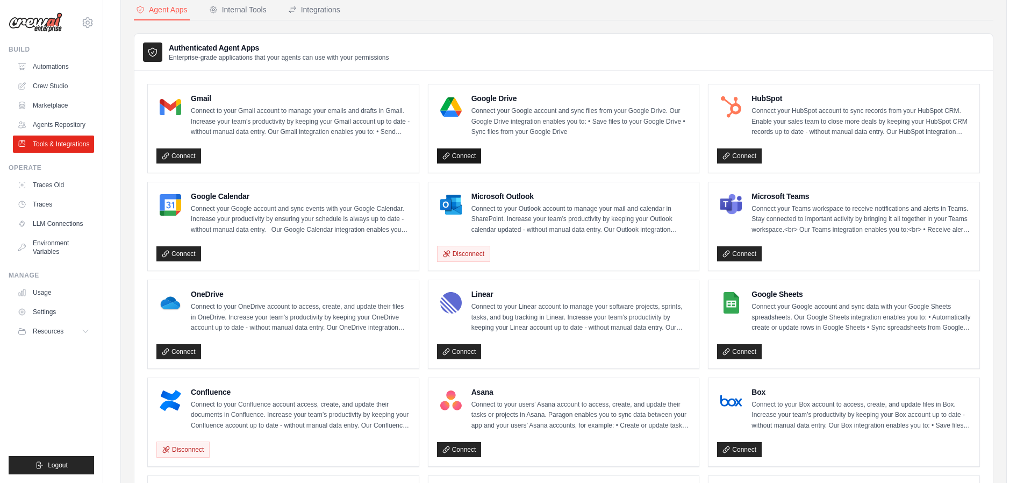
click at [455, 159] on link "Connect" at bounding box center [459, 155] width 45 height 15
click at [228, 216] on p "Connect your Google account and sync events with your Google Calendar. Increase…" at bounding box center [300, 220] width 219 height 32
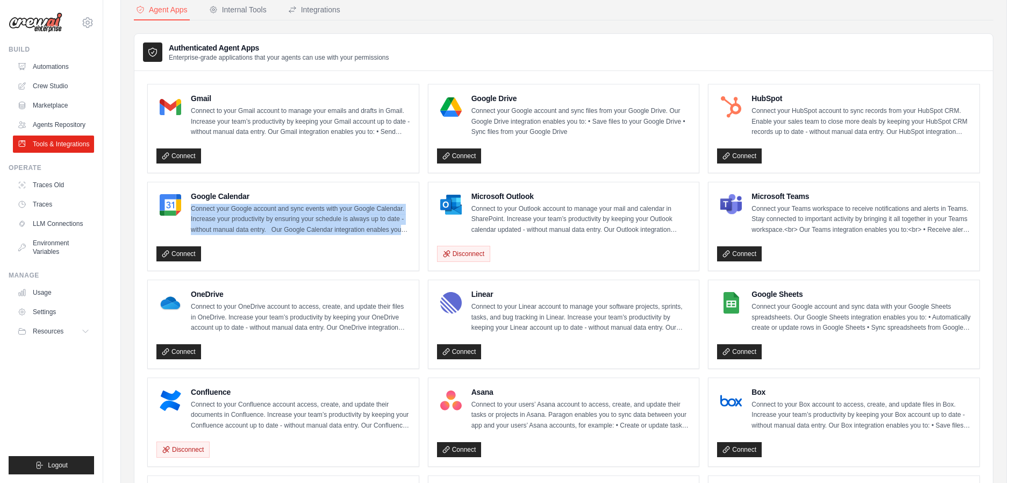
click at [228, 216] on p "Connect your Google account and sync events with your Google Calendar. Increase…" at bounding box center [300, 220] width 219 height 32
click at [289, 218] on p "Connect your Google account and sync events with your Google Calendar. Increase…" at bounding box center [300, 220] width 219 height 32
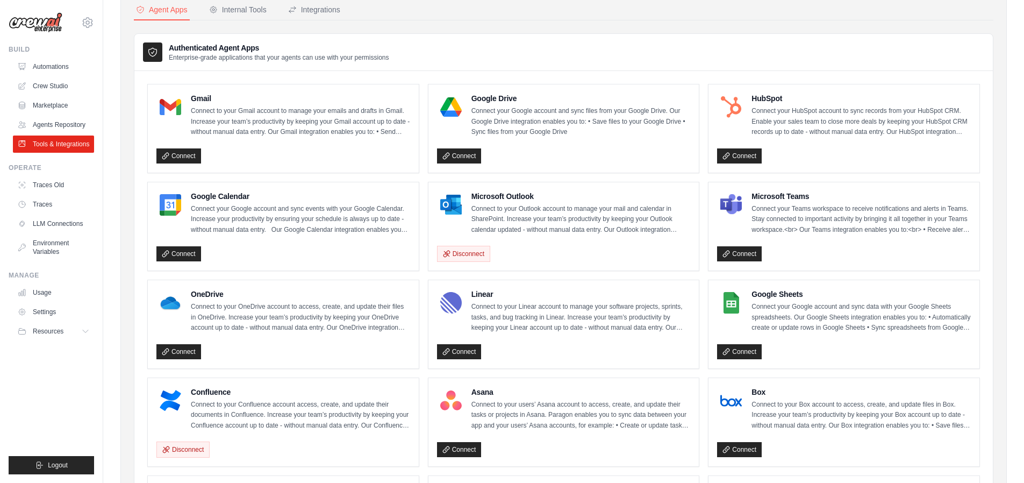
click at [246, 119] on p "Connect to your Gmail account to manage your emails and drafts in Gmail. Increa…" at bounding box center [300, 122] width 219 height 32
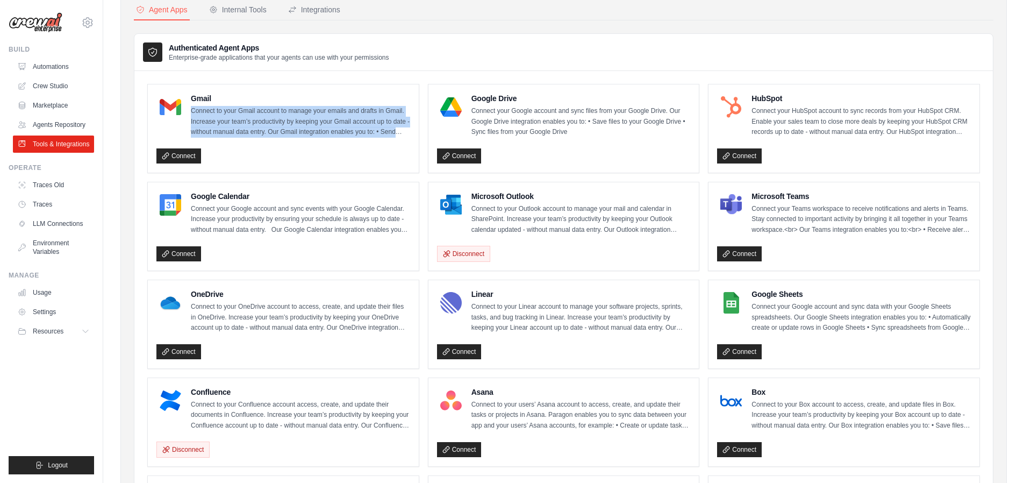
click at [246, 119] on p "Connect to your Gmail account to manage your emails and drafts in Gmail. Increa…" at bounding box center [300, 122] width 219 height 32
click at [238, 118] on p "Connect to your Gmail account to manage your emails and drafts in Gmail. Increa…" at bounding box center [300, 122] width 219 height 32
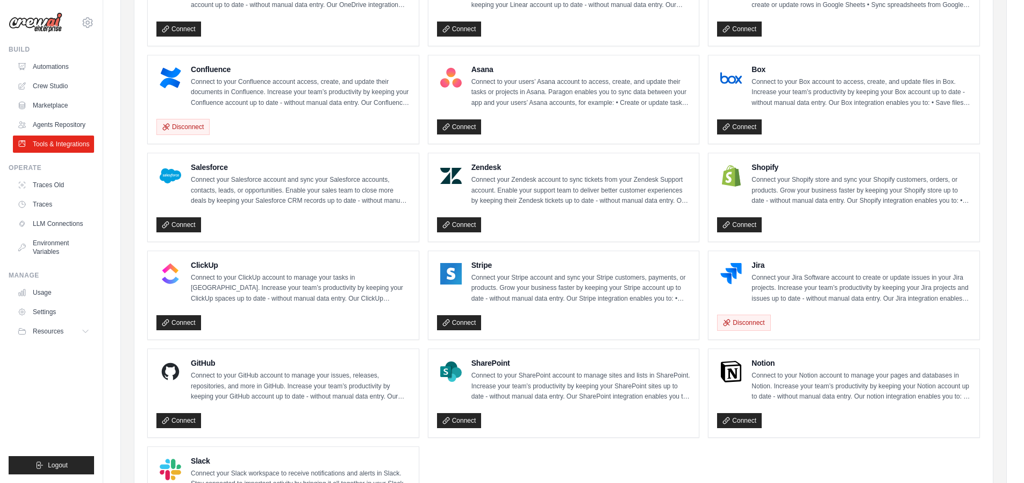
scroll to position [487, 0]
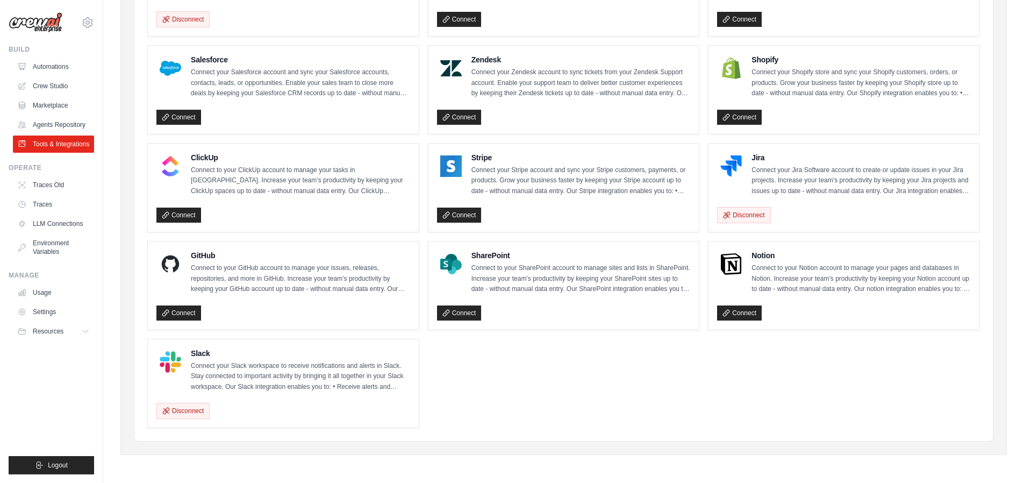
click at [525, 175] on p "Connect your Stripe account and sync your Stripe customers, payments, or produc…" at bounding box center [580, 181] width 219 height 32
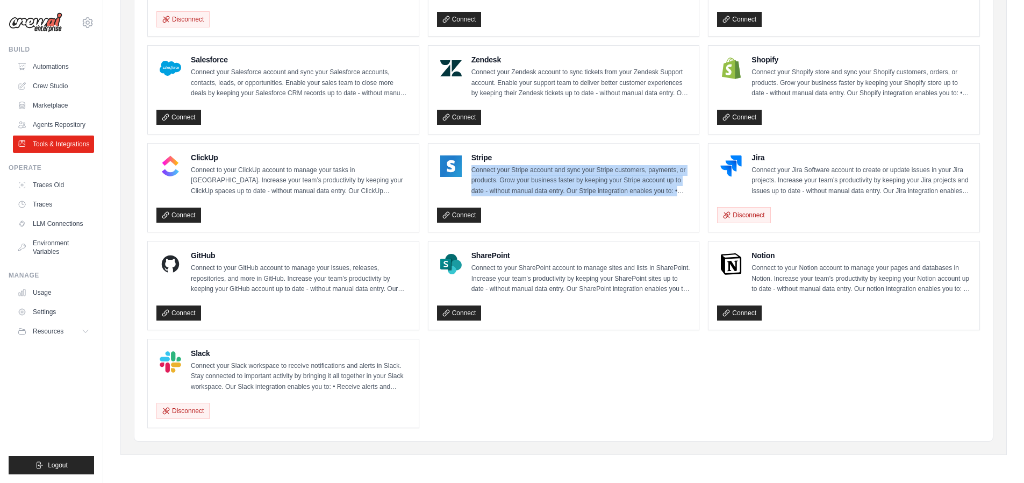
click at [525, 175] on p "Connect your Stripe account and sync your Stripe customers, payments, or produc…" at bounding box center [580, 181] width 219 height 32
click at [618, 184] on p "Connect your Stripe account and sync your Stripe customers, payments, or produc…" at bounding box center [580, 181] width 219 height 32
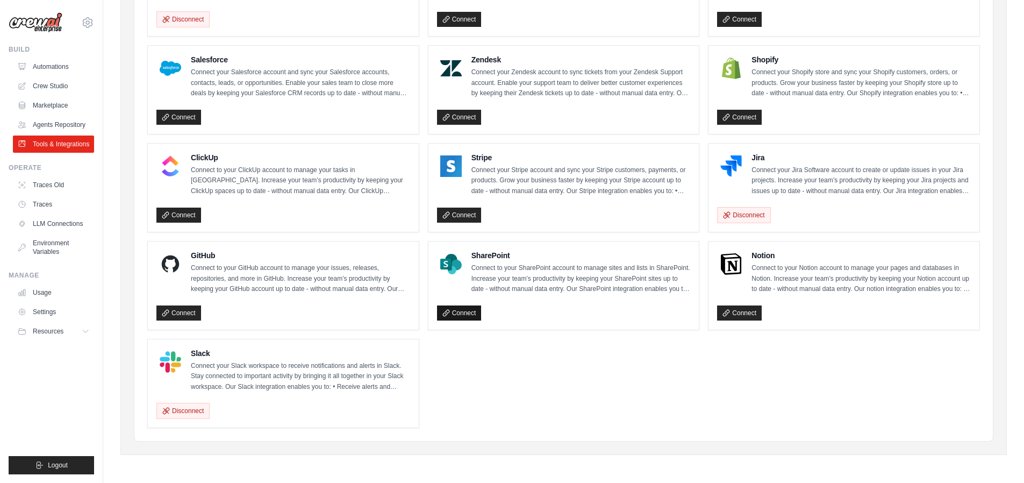
click at [468, 314] on link "Connect" at bounding box center [459, 312] width 45 height 15
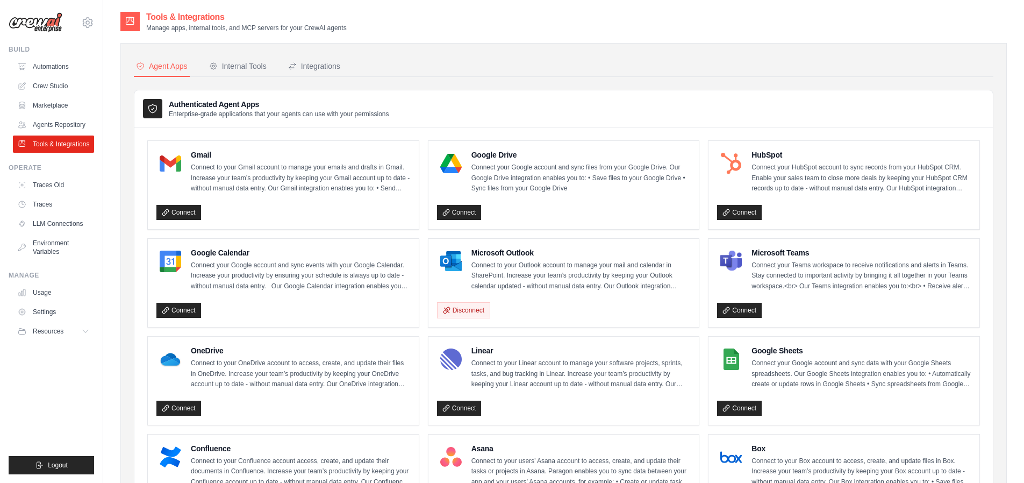
click at [223, 269] on p "Connect your Google account and sync events with your Google Calendar. Increase…" at bounding box center [300, 276] width 219 height 32
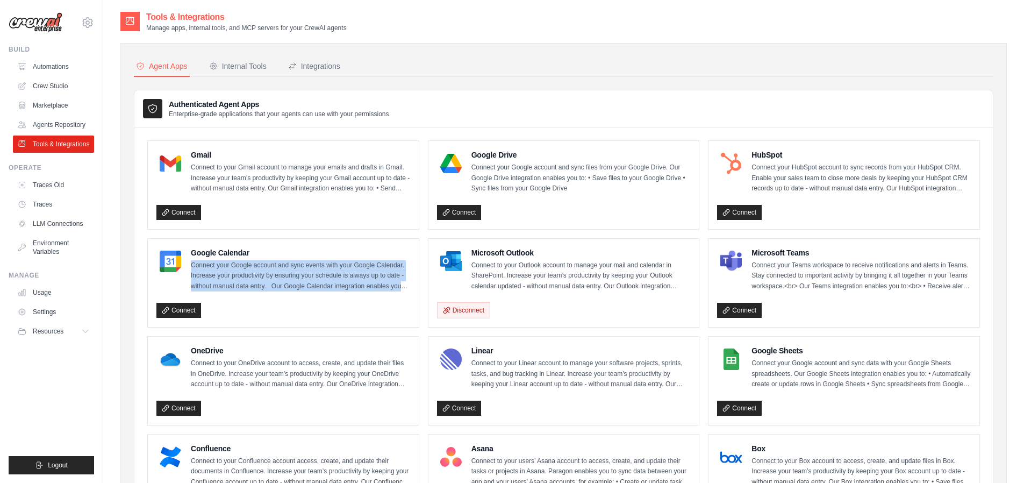
click at [223, 269] on p "Connect your Google account and sync events with your Google Calendar. Increase…" at bounding box center [300, 276] width 219 height 32
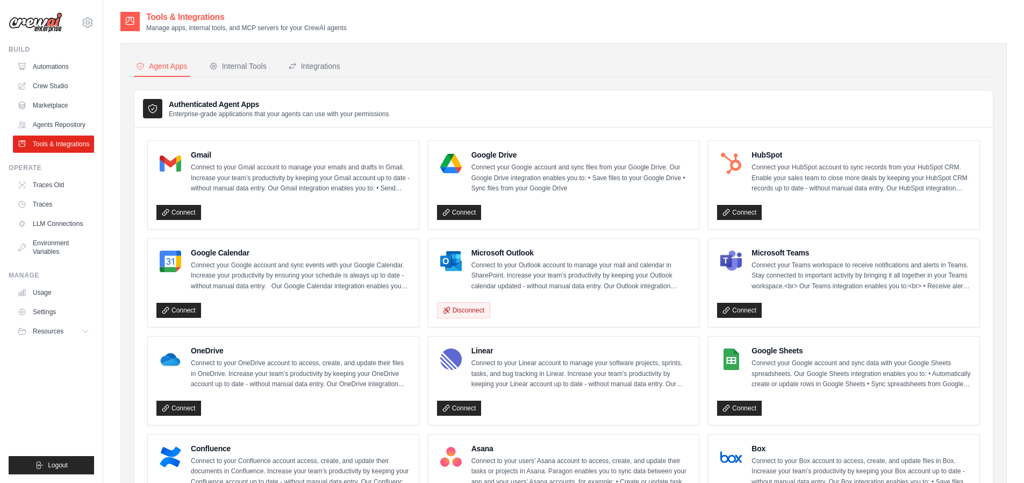
click at [257, 179] on p "Connect to your Gmail account to manage your emails and drafts in Gmail. Increa…" at bounding box center [300, 178] width 219 height 32
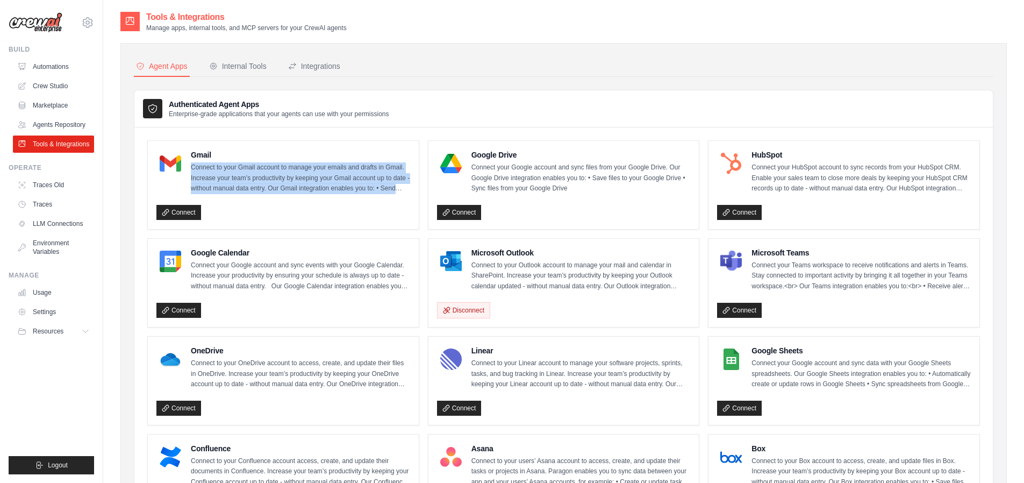
click at [257, 179] on p "Connect to your Gmail account to manage your emails and drafts in Gmail. Increa…" at bounding box center [300, 178] width 219 height 32
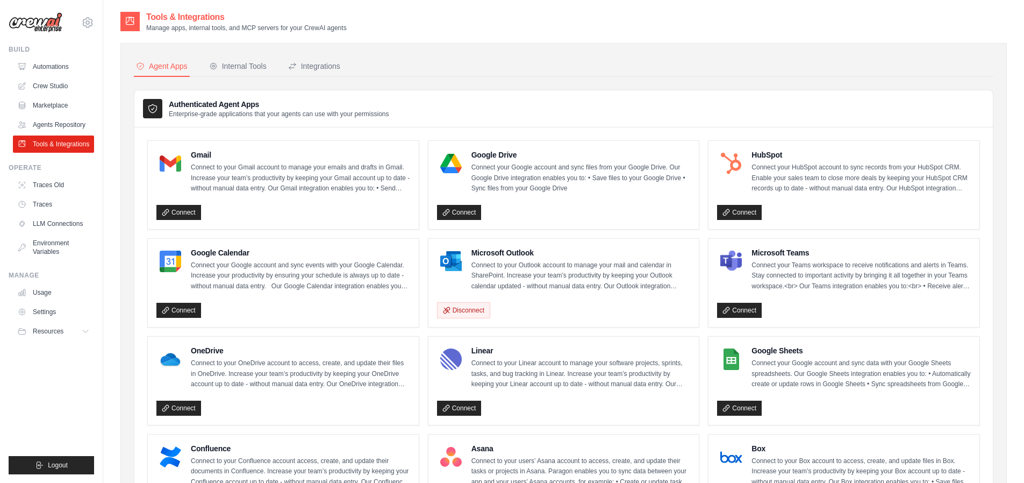
click at [801, 178] on p "Connect your HubSpot account to sync records from your HubSpot CRM. Enable your…" at bounding box center [861, 178] width 219 height 32
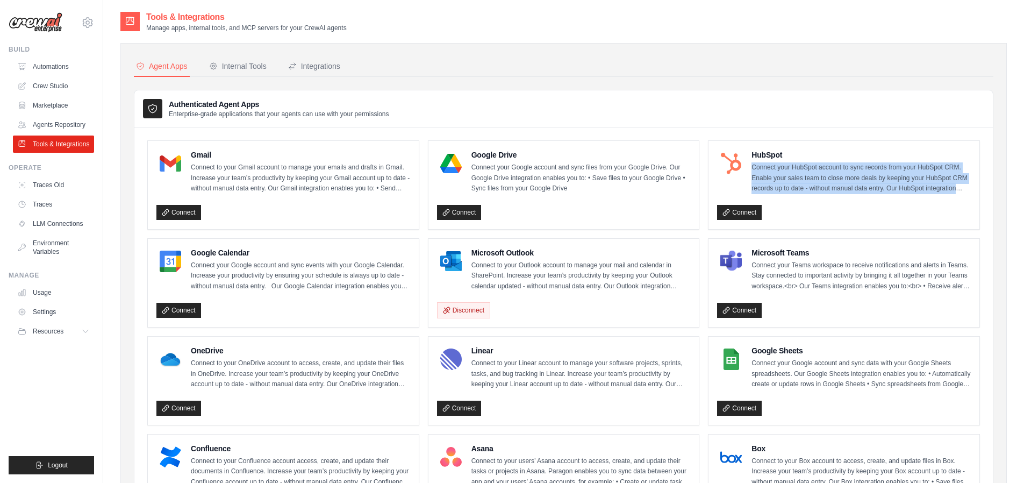
click at [801, 178] on p "Connect your HubSpot account to sync records from your HubSpot CRM. Enable your…" at bounding box center [861, 178] width 219 height 32
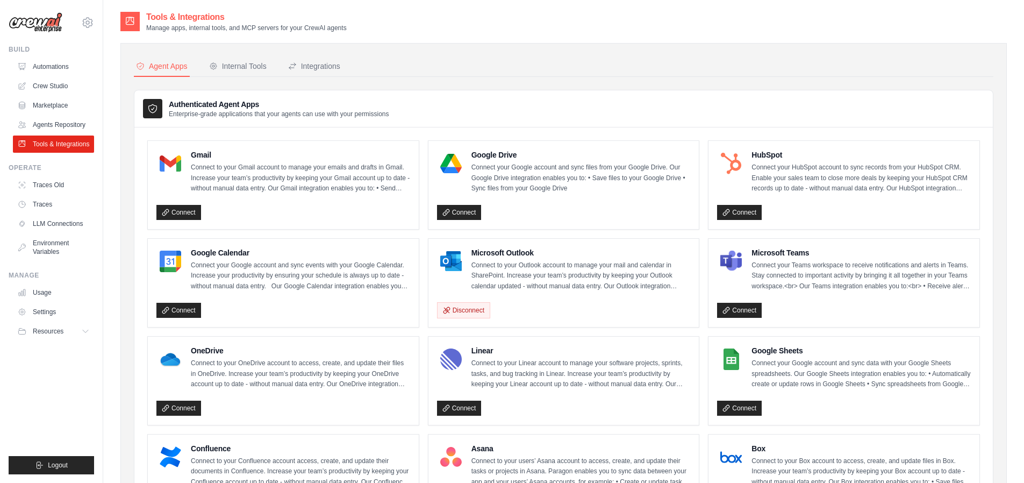
click at [808, 266] on p "Connect your Teams workspace to receive notifications and alerts in Teams. Stay…" at bounding box center [861, 276] width 219 height 32
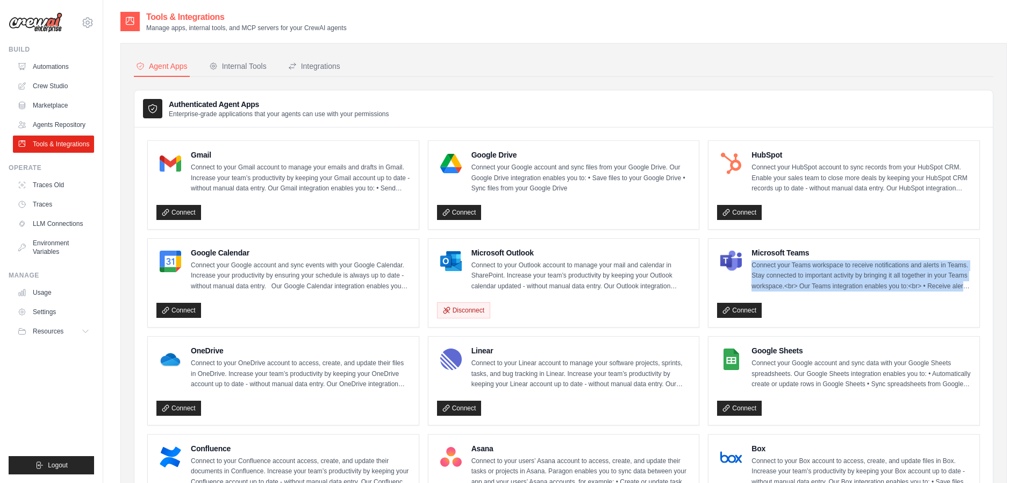
click at [808, 266] on p "Connect your Teams workspace to receive notifications and alerts in Teams. Stay…" at bounding box center [861, 276] width 219 height 32
click at [856, 278] on p "Connect your Teams workspace to receive notifications and alerts in Teams. Stay…" at bounding box center [861, 276] width 219 height 32
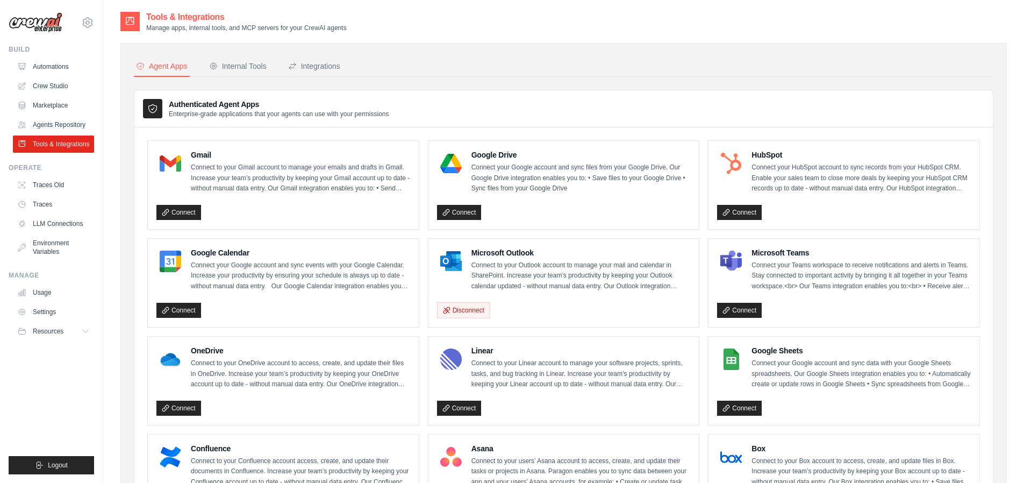
click at [804, 377] on p "Connect your Google account and sync data with your Google Sheets spreadsheets.…" at bounding box center [861, 374] width 219 height 32
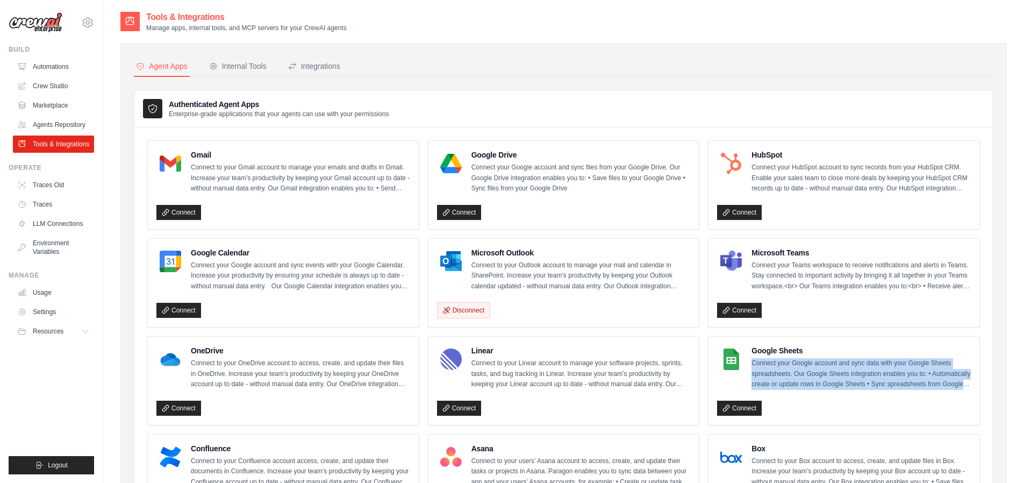
click at [804, 377] on p "Connect your Google account and sync data with your Google Sheets spreadsheets.…" at bounding box center [861, 374] width 219 height 32
click at [846, 373] on p "Connect your Google account and sync data with your Google Sheets spreadsheets.…" at bounding box center [861, 374] width 219 height 32
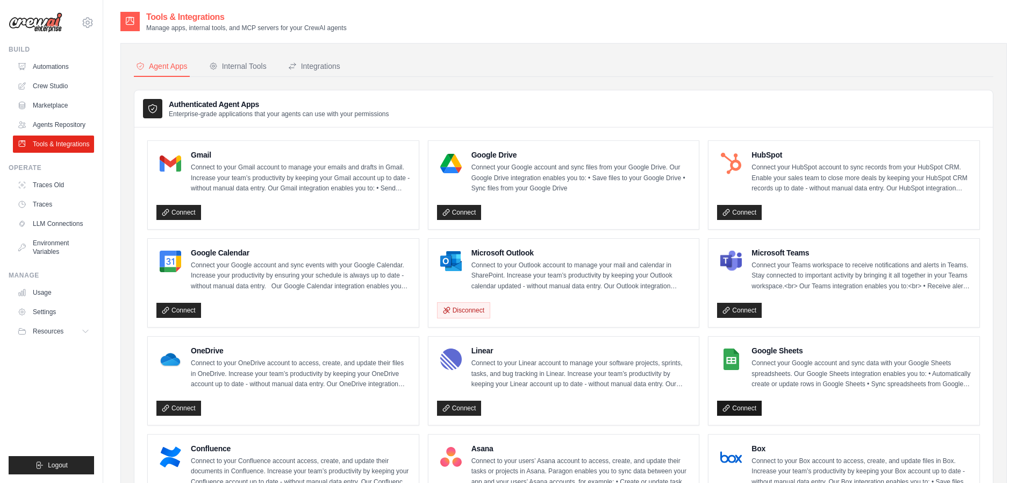
click at [745, 406] on link "Connect" at bounding box center [739, 408] width 45 height 15
click at [342, 67] on button "Integrations" at bounding box center [314, 66] width 56 height 20
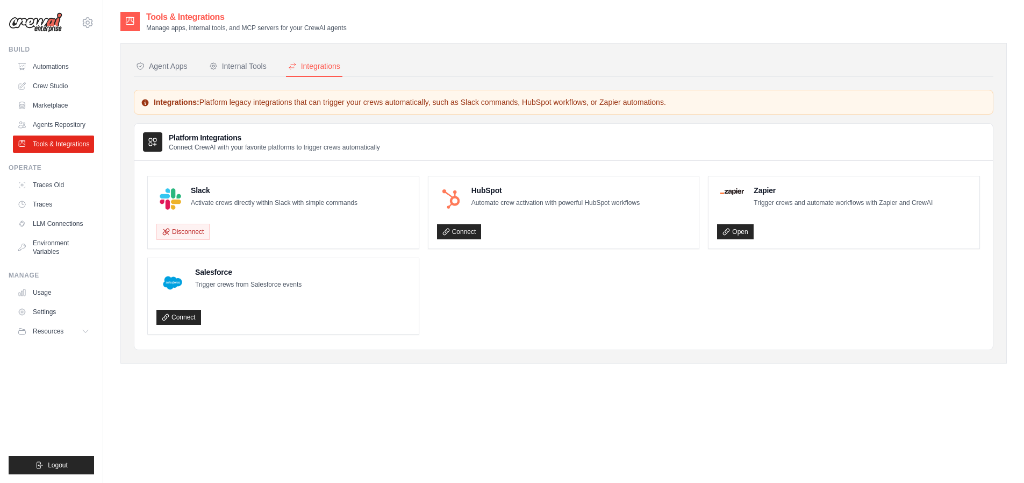
drag, startPoint x: 479, startPoint y: 349, endPoint x: 471, endPoint y: 351, distance: 8.2
drag, startPoint x: 471, startPoint y: 351, endPoint x: 394, endPoint y: 368, distance: 79.4
drag, startPoint x: 394, startPoint y: 368, endPoint x: 363, endPoint y: 376, distance: 31.0
click at [363, 376] on div "Tools & Integrations Manage apps, internal tools, and MCP servers for your Crew…" at bounding box center [563, 196] width 886 height 370
drag, startPoint x: 530, startPoint y: 369, endPoint x: 482, endPoint y: 374, distance: 47.5
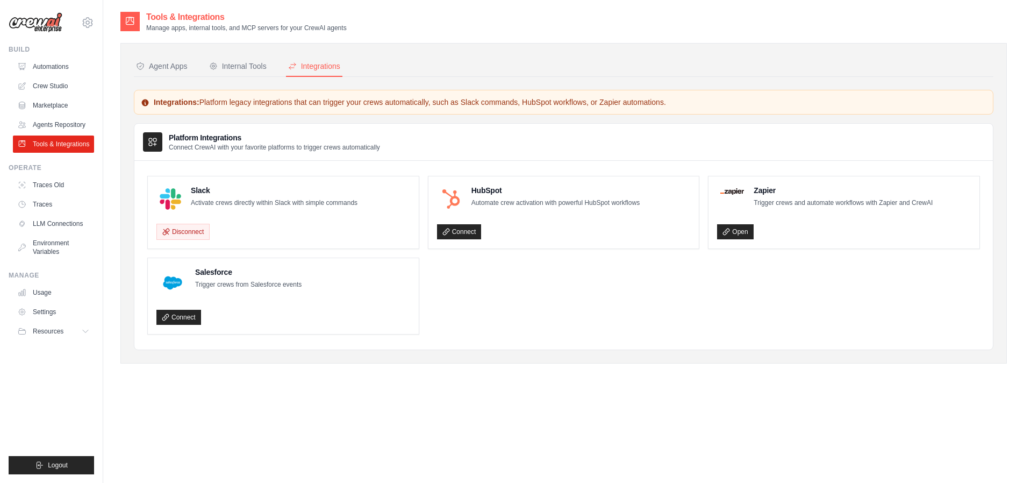
drag, startPoint x: 482, startPoint y: 374, endPoint x: 466, endPoint y: 374, distance: 16.7
drag, startPoint x: 466, startPoint y: 374, endPoint x: 468, endPoint y: 380, distance: 6.0
click at [433, 378] on div "Tools & Integrations Manage apps, internal tools, and MCP servers for your Crew…" at bounding box center [563, 196] width 886 height 370
drag, startPoint x: 541, startPoint y: 377, endPoint x: 507, endPoint y: 377, distance: 33.9
click at [507, 377] on div "Tools & Integrations Manage apps, internal tools, and MCP servers for your Crew…" at bounding box center [563, 196] width 886 height 370
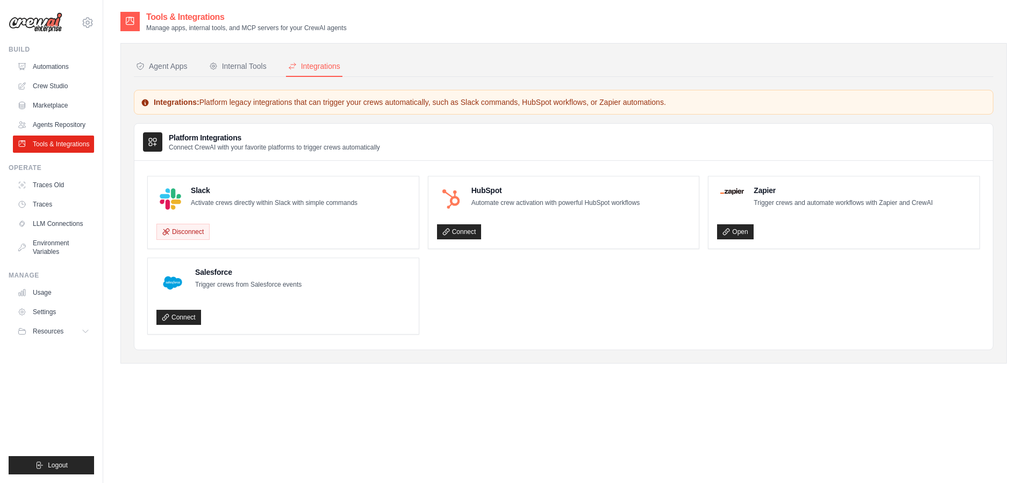
drag, startPoint x: 569, startPoint y: 363, endPoint x: 543, endPoint y: 370, distance: 26.6
drag, startPoint x: 543, startPoint y: 370, endPoint x: 522, endPoint y: 376, distance: 21.9
click at [522, 376] on div "Tools & Integrations Manage apps, internal tools, and MCP servers for your Crew…" at bounding box center [563, 196] width 886 height 370
drag, startPoint x: 523, startPoint y: 374, endPoint x: 477, endPoint y: 381, distance: 45.7
drag, startPoint x: 477, startPoint y: 381, endPoint x: 466, endPoint y: 382, distance: 11.9
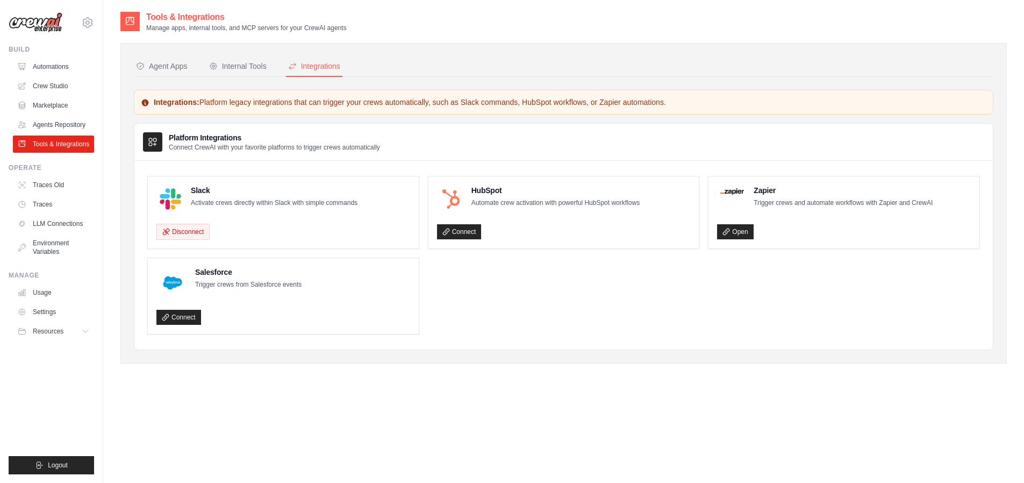
click at [457, 382] on div "Tools & Integrations Manage apps, internal tools, and MCP servers for your Crew…" at bounding box center [563, 252] width 886 height 483
drag, startPoint x: 547, startPoint y: 374, endPoint x: 519, endPoint y: 374, distance: 28.0
drag, startPoint x: 519, startPoint y: 374, endPoint x: 440, endPoint y: 375, distance: 79.6
click at [492, 376] on div "Tools & Integrations Manage apps, internal tools, and MCP servers for your Crew…" at bounding box center [563, 196] width 886 height 370
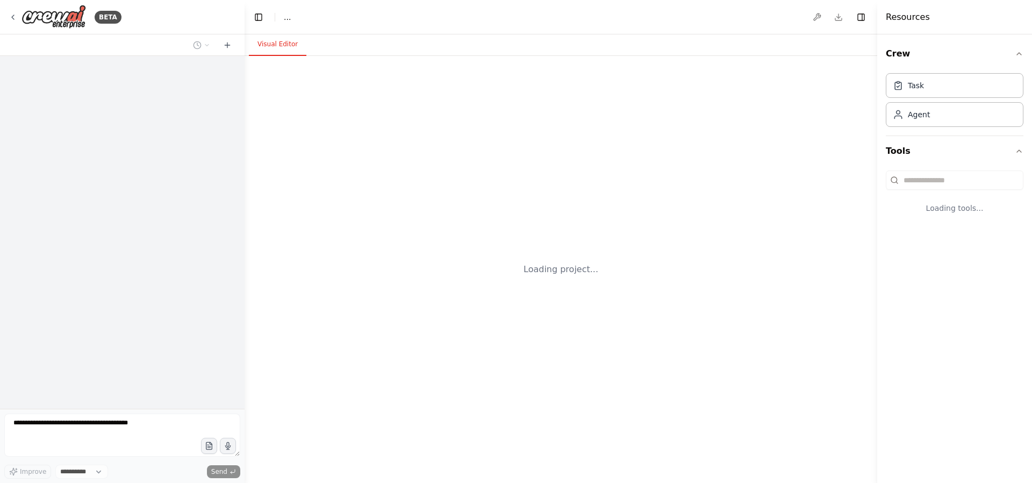
select select "****"
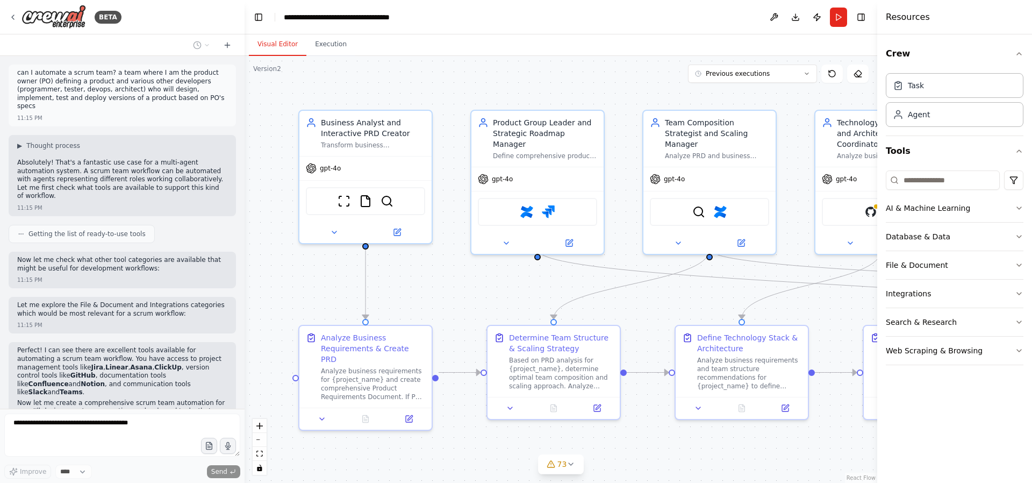
scroll to position [102783, 0]
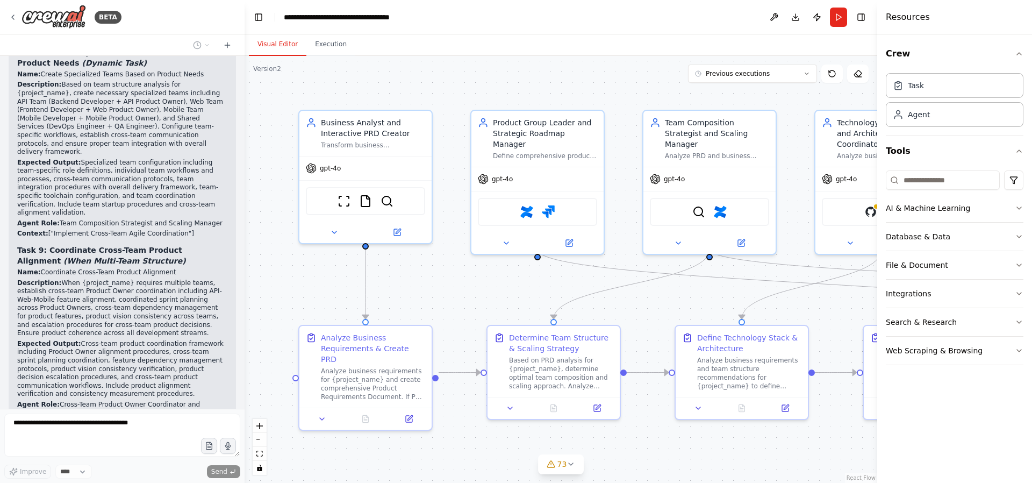
click at [227, 398] on div "BETA can I automate a scrum team? a team where I am the product owner (PO) defi…" at bounding box center [122, 241] width 245 height 483
click at [260, 469] on icon "toggle interactivity" at bounding box center [259, 467] width 5 height 6
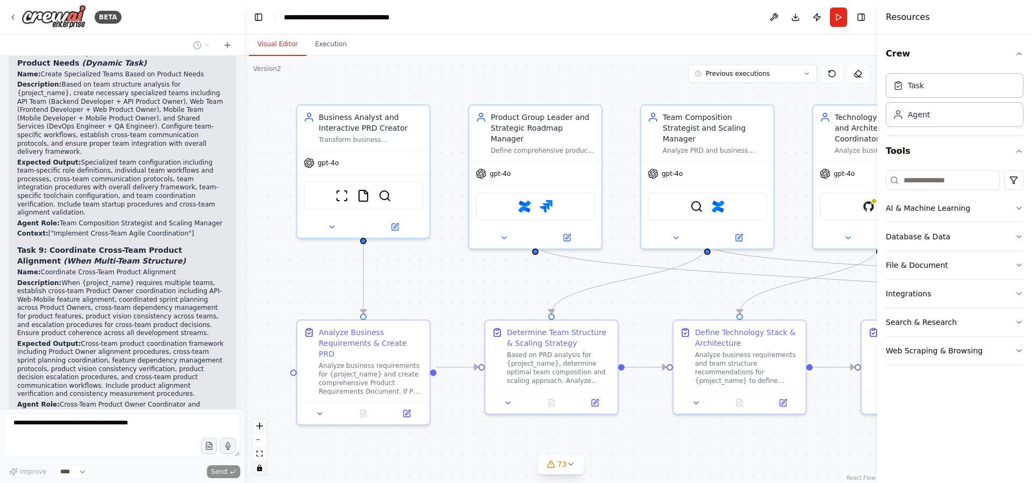
drag, startPoint x: 277, startPoint y: 330, endPoint x: 264, endPoint y: 315, distance: 19.4
click at [264, 315] on div ".deletable-edge-delete-btn { width: 20px; height: 20px; border: 0px solid #ffff…" at bounding box center [561, 269] width 633 height 427
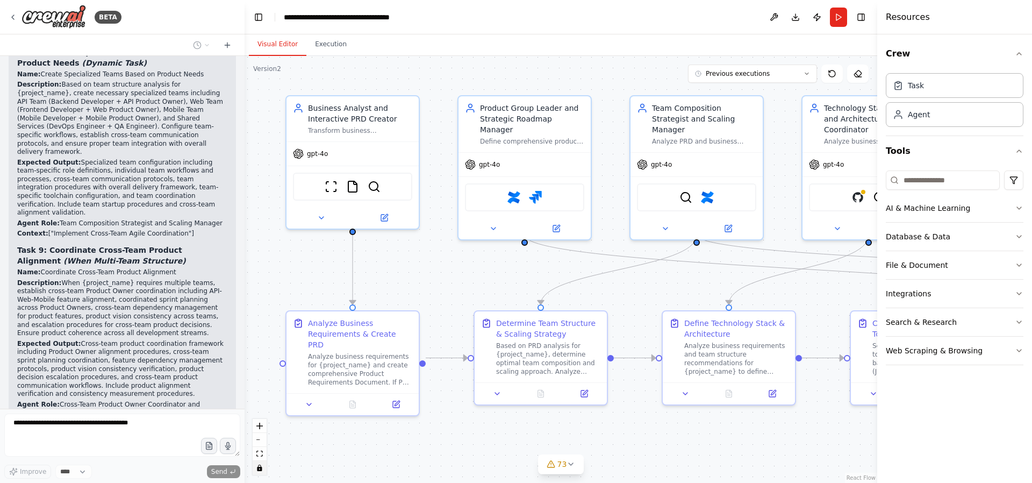
click at [363, 331] on div ".deletable-edge-delete-btn { width: 20px; height: 20px; border: 0px solid #ffff…" at bounding box center [561, 269] width 633 height 427
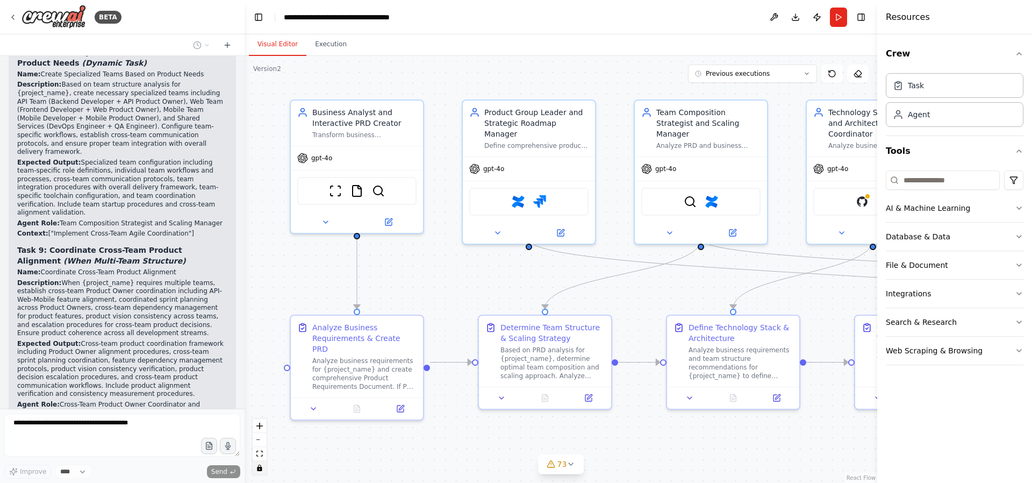
click at [369, 339] on div ".deletable-edge-delete-btn { width: 20px; height: 20px; border: 0px solid #ffff…" at bounding box center [561, 269] width 633 height 427
click at [260, 468] on icon "toggle interactivity" at bounding box center [259, 467] width 5 height 6
click at [258, 452] on icon "fit view" at bounding box center [259, 453] width 6 height 6
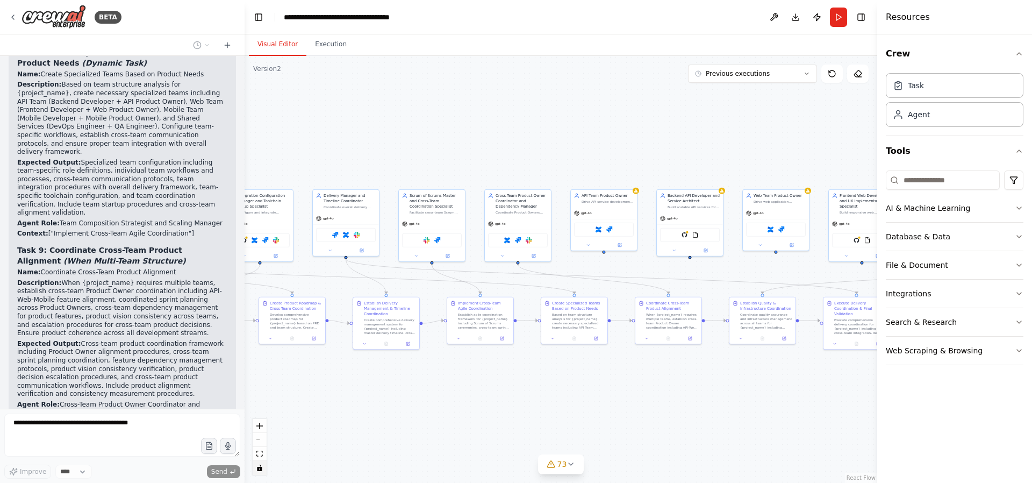
click at [104, 375] on div "can I automate a scrum team? a team where I am the product owner (PO) defining …" at bounding box center [122, 232] width 245 height 353
click at [147, 335] on div "can I automate a scrum team? a team where I am the product owner (PO) defining …" at bounding box center [122, 232] width 245 height 353
